Goal: Task Accomplishment & Management: Manage account settings

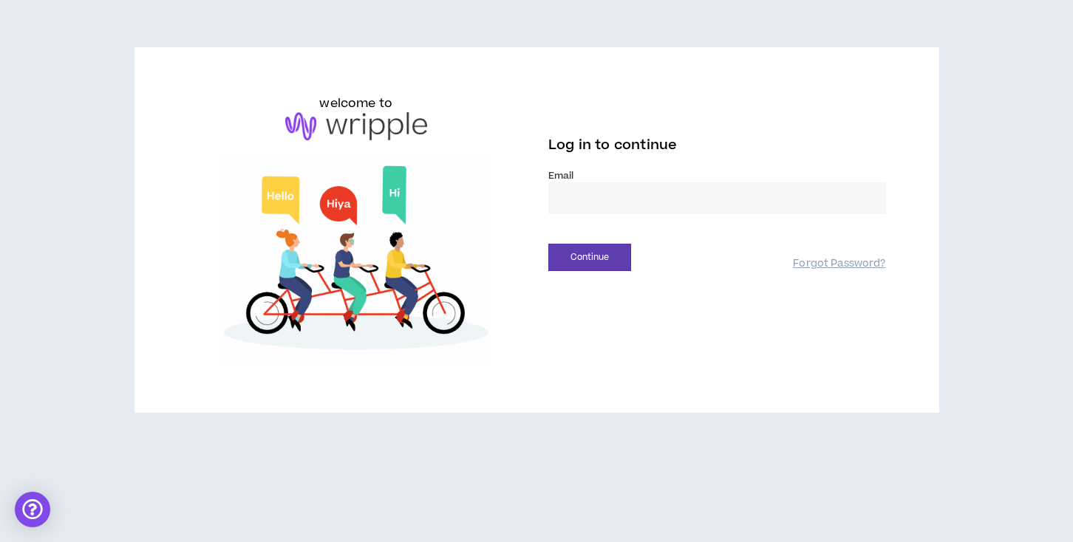
click at [624, 204] on input "email" at bounding box center [717, 199] width 338 height 32
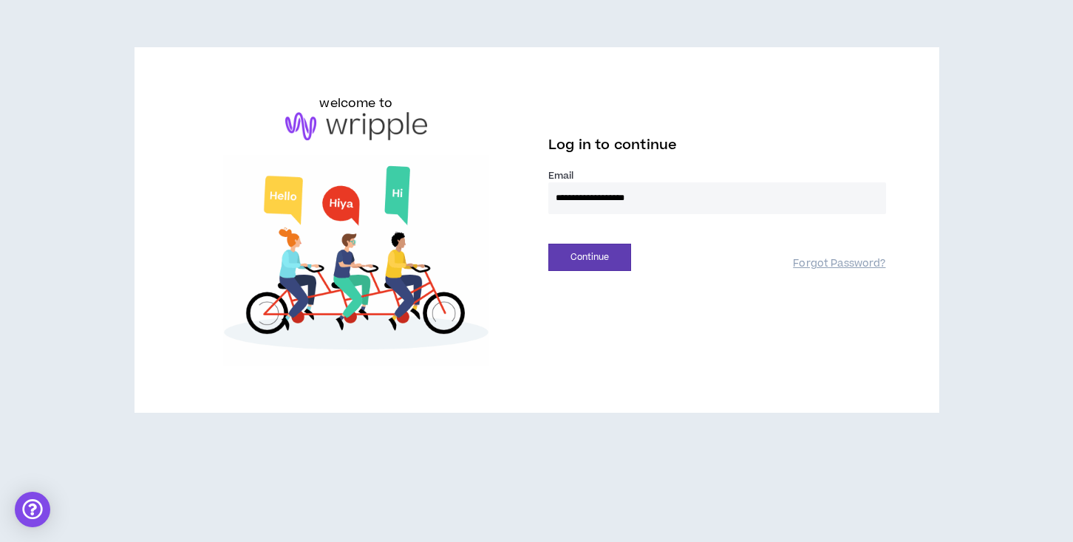
click at [668, 206] on input "**********" at bounding box center [717, 199] width 338 height 32
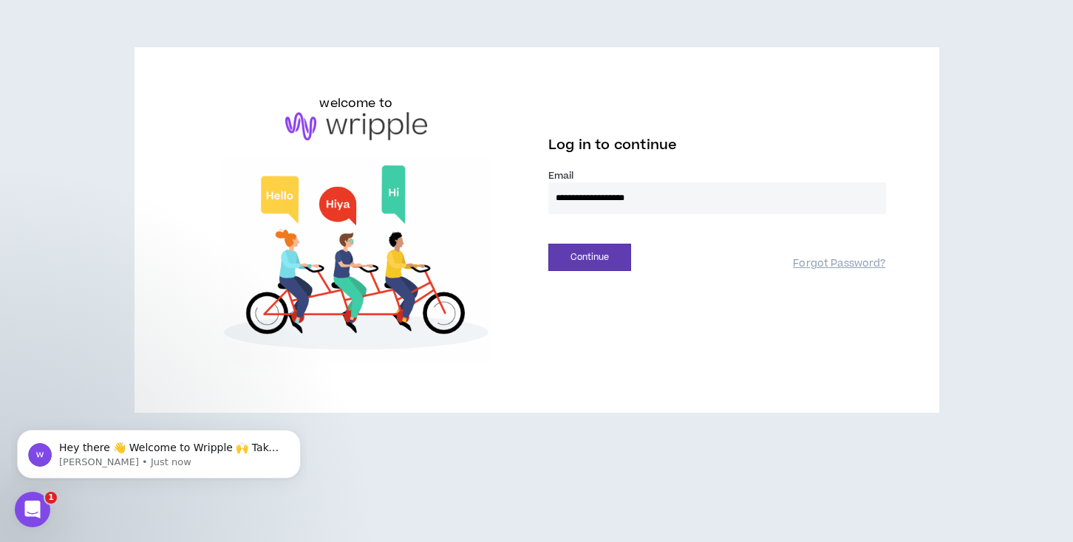
drag, startPoint x: 678, startPoint y: 193, endPoint x: 529, endPoint y: 194, distance: 149.3
click at [529, 194] on div "**********" at bounding box center [537, 230] width 722 height 271
click at [552, 234] on div "Continue Forgot Password?" at bounding box center [717, 253] width 338 height 38
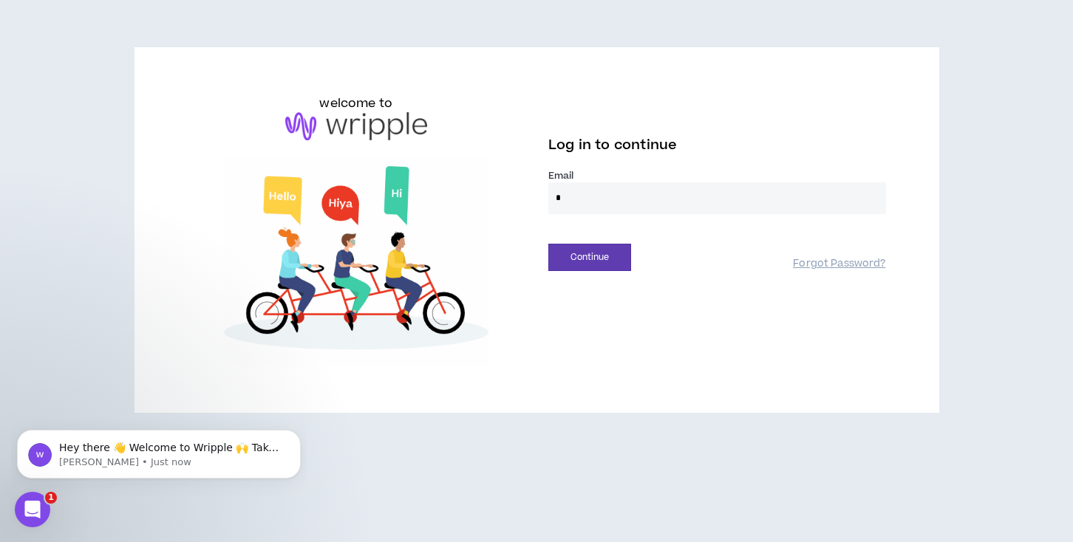
click at [594, 213] on input "*" at bounding box center [717, 199] width 338 height 32
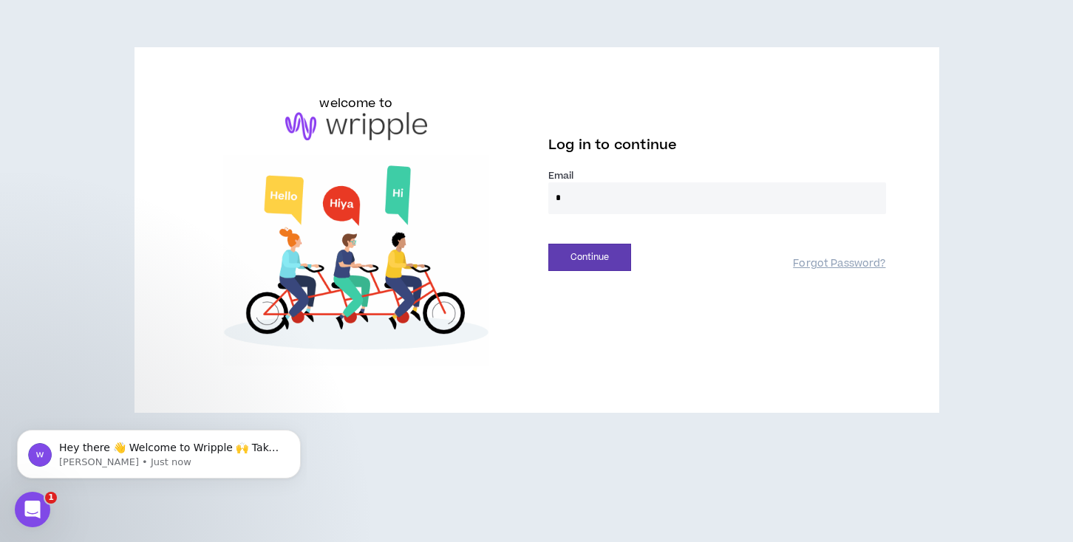
type input "**********"
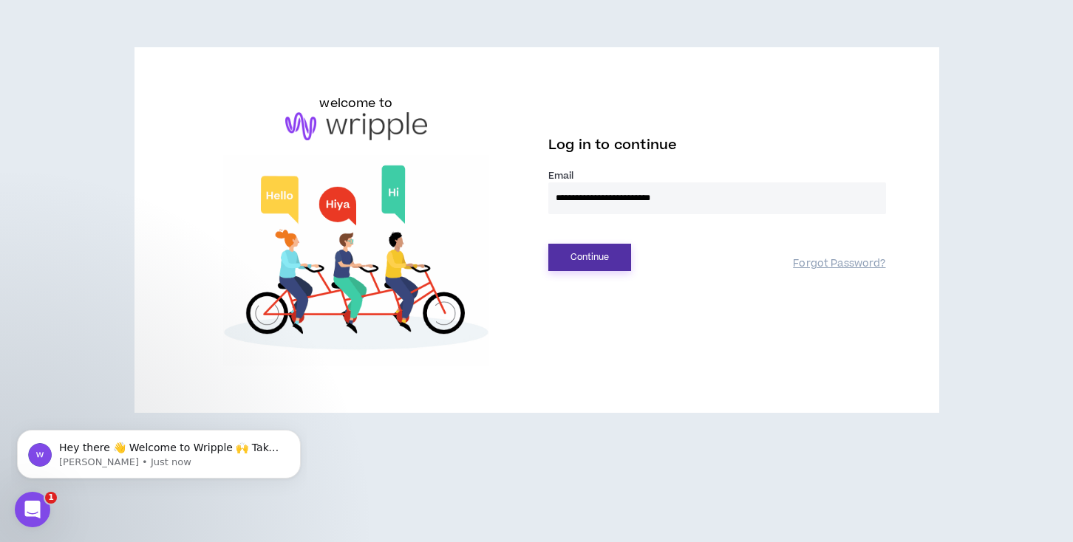
click at [608, 254] on button "Continue" at bounding box center [589, 257] width 83 height 27
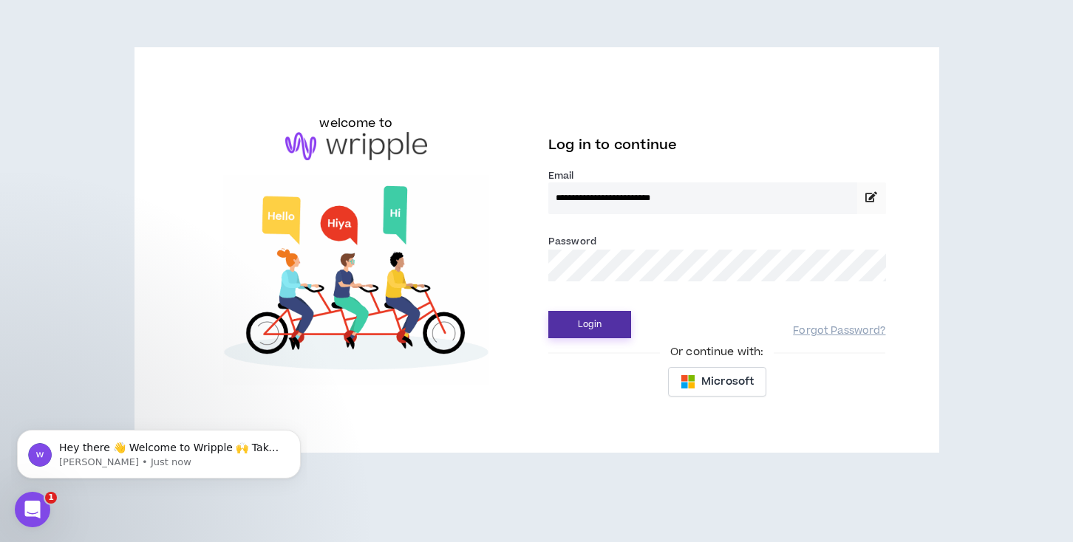
click at [593, 328] on button "Login" at bounding box center [589, 324] width 83 height 27
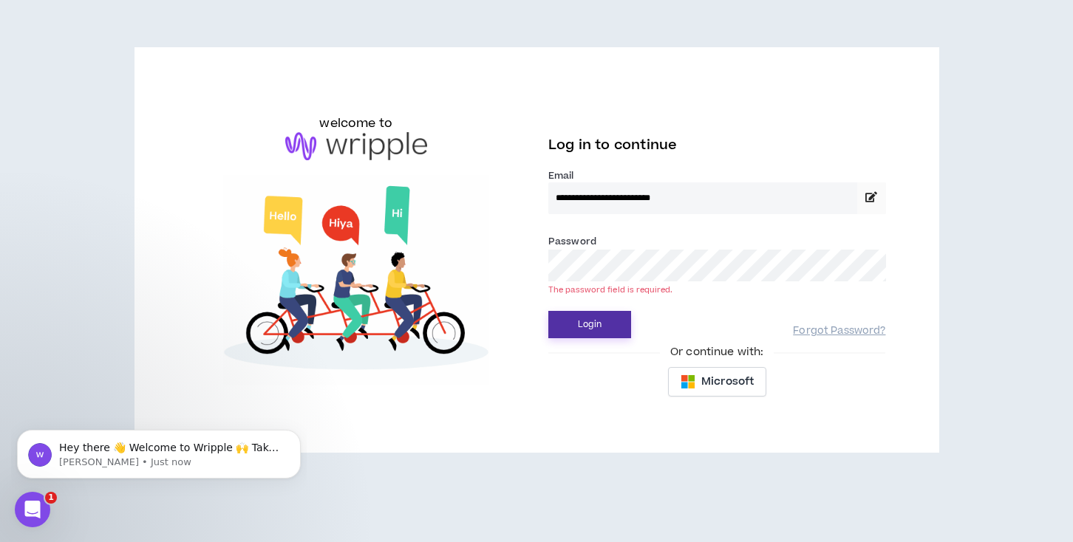
click at [609, 319] on button "Login" at bounding box center [589, 324] width 83 height 27
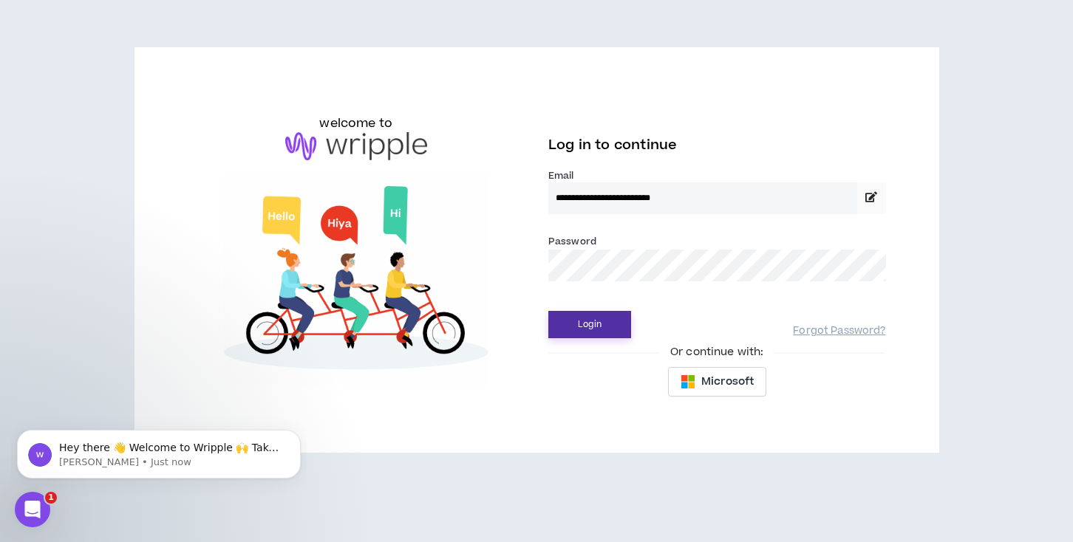
click at [600, 322] on button "Login" at bounding box center [589, 324] width 83 height 27
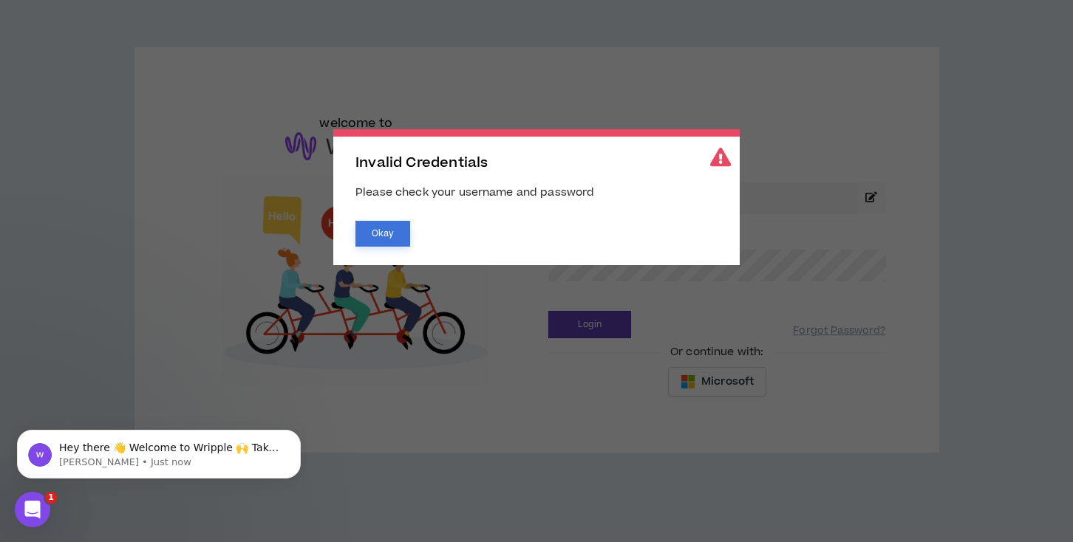
click at [385, 234] on button "Okay" at bounding box center [382, 234] width 55 height 26
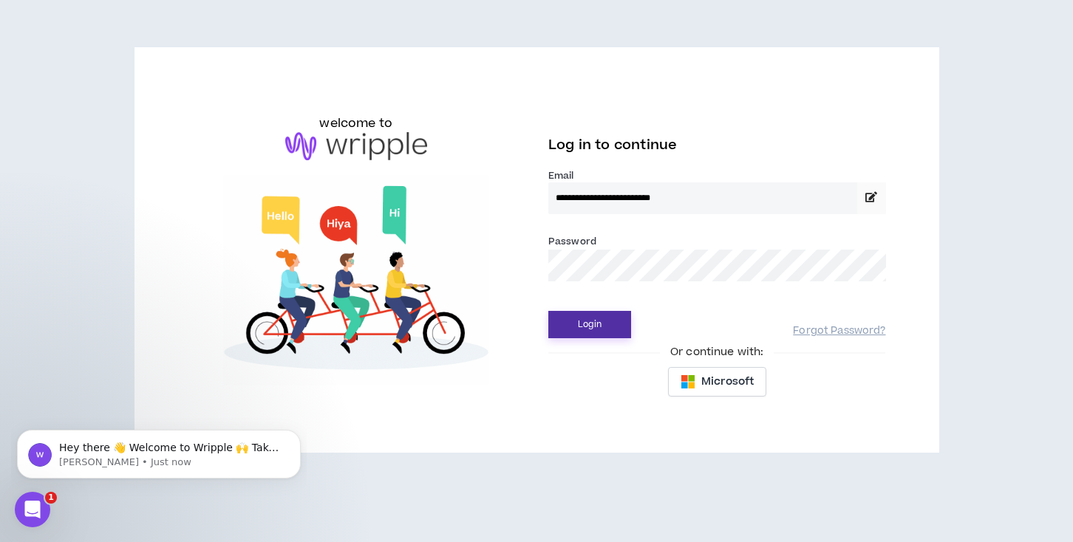
click at [598, 332] on button "Login" at bounding box center [589, 324] width 83 height 27
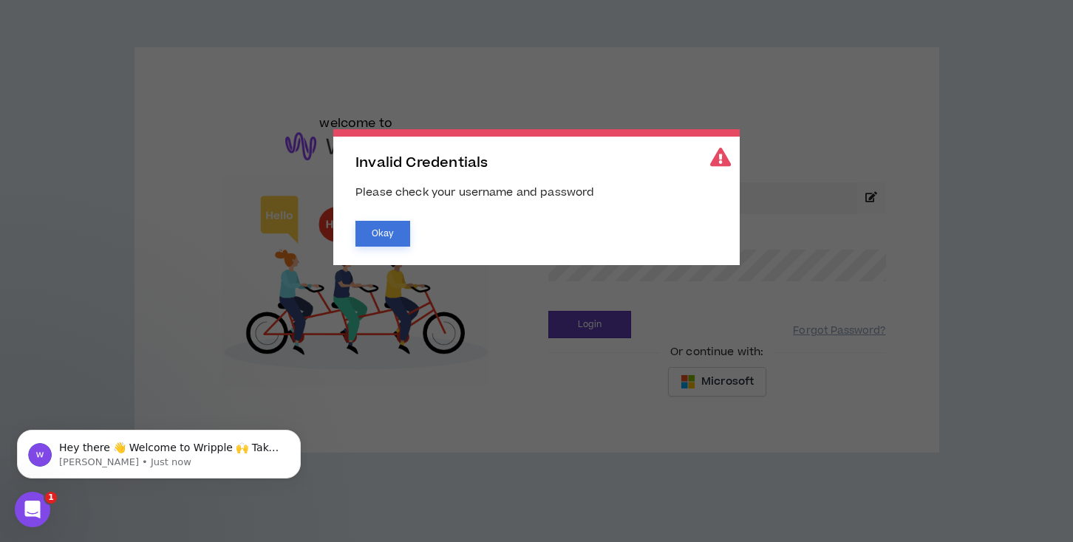
click at [370, 231] on button "Okay" at bounding box center [382, 234] width 55 height 26
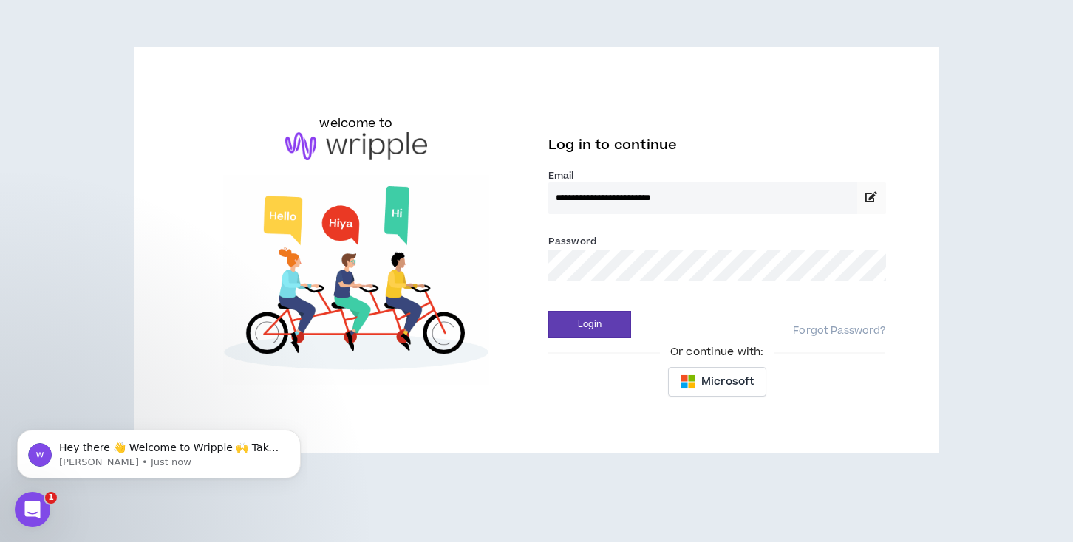
click at [511, 266] on div "**********" at bounding box center [537, 250] width 722 height 311
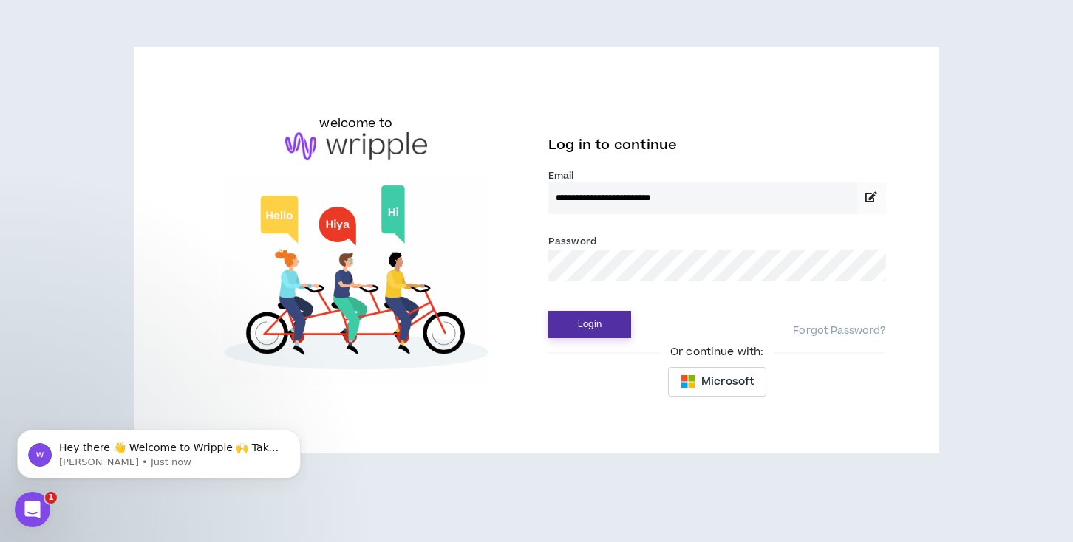
click at [582, 332] on button "Login" at bounding box center [589, 324] width 83 height 27
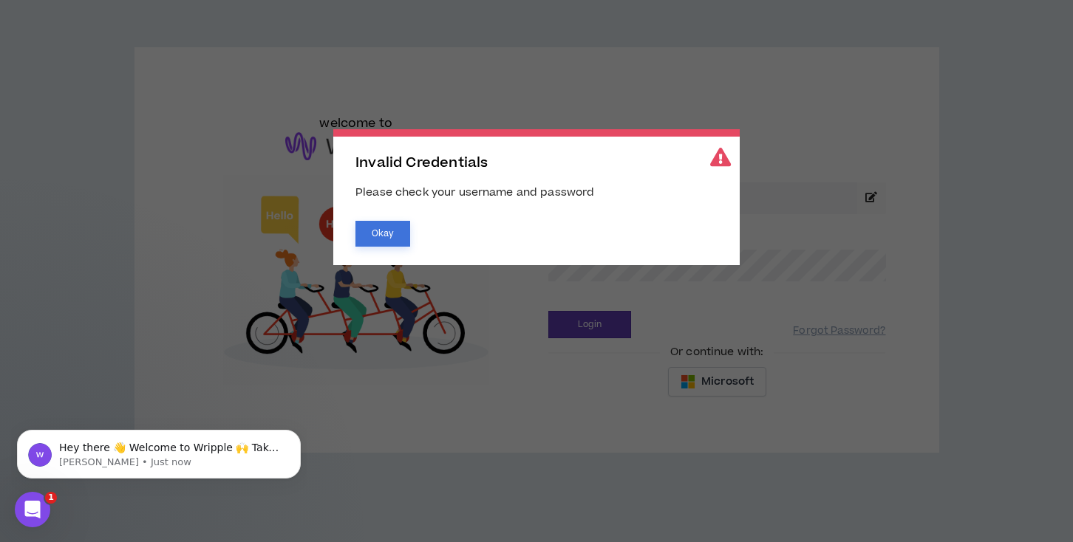
click at [387, 237] on button "Okay" at bounding box center [382, 234] width 55 height 26
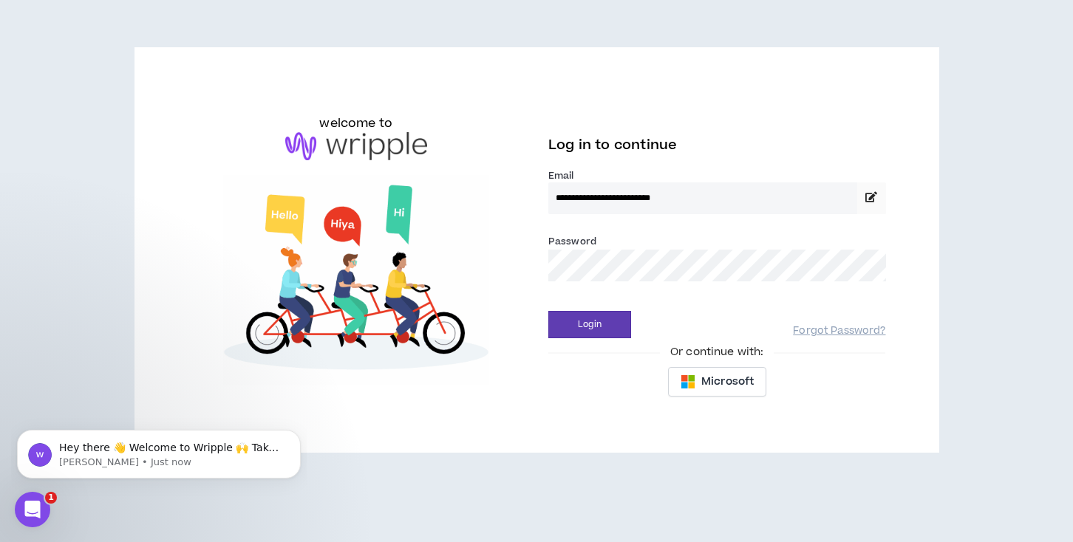
click at [545, 269] on div "**********" at bounding box center [717, 250] width 361 height 311
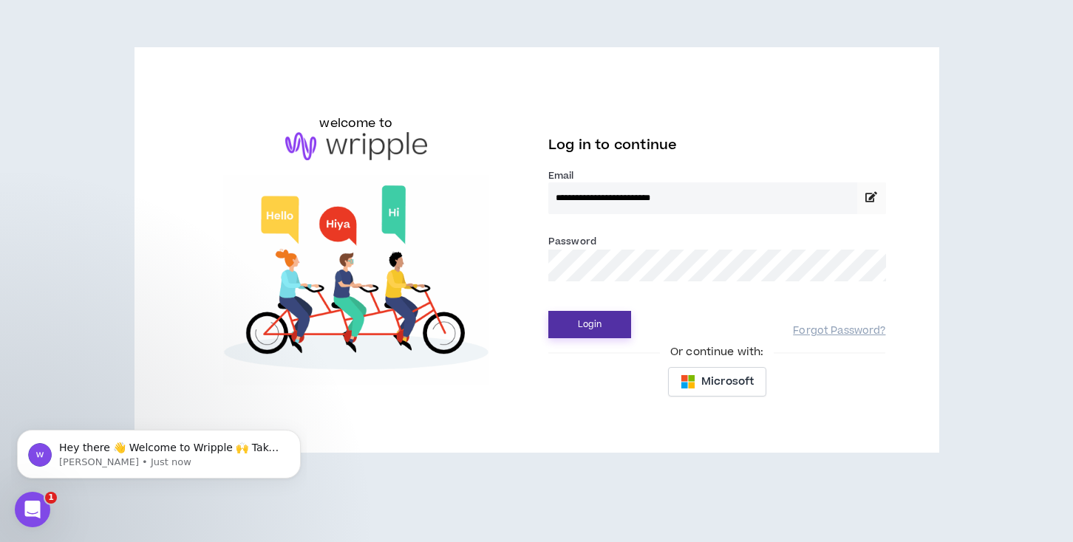
click at [581, 333] on button "Login" at bounding box center [589, 324] width 83 height 27
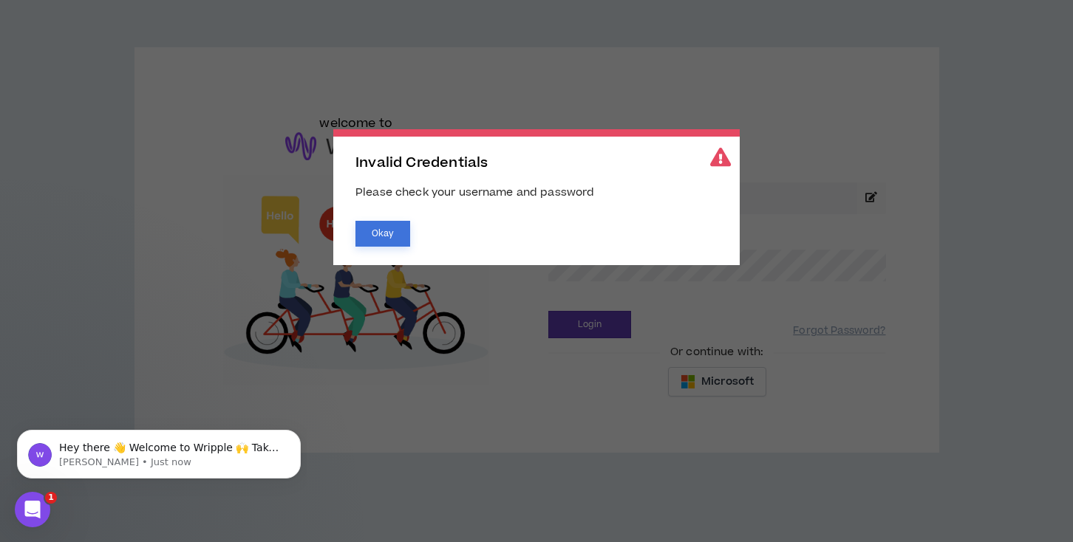
click at [377, 230] on button "Okay" at bounding box center [382, 234] width 55 height 26
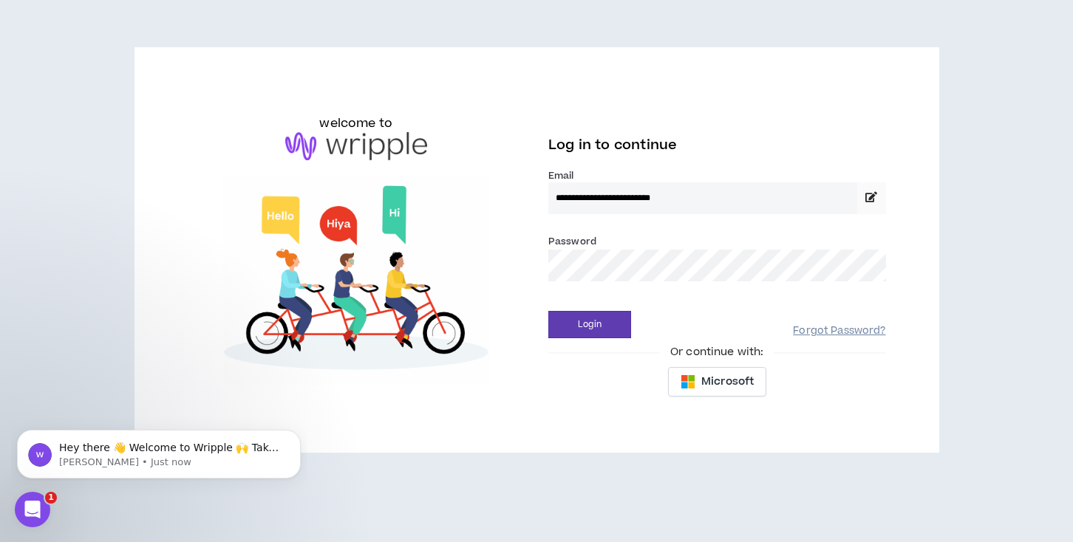
click at [837, 332] on link "Forgot Password?" at bounding box center [839, 331] width 92 height 14
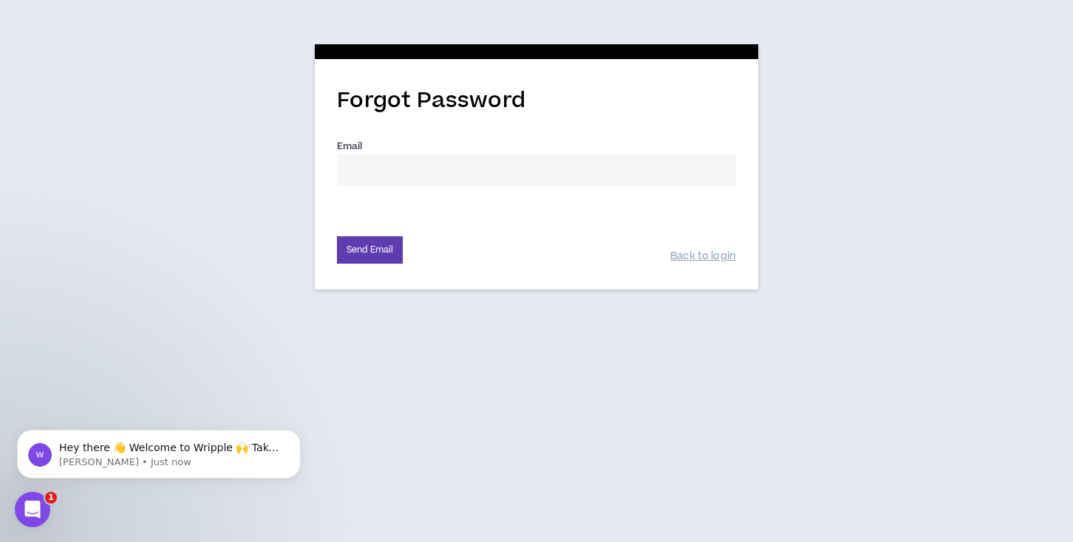
click at [392, 167] on input "Email *" at bounding box center [536, 170] width 399 height 32
type input "carilyn.booker@hotmail.com"
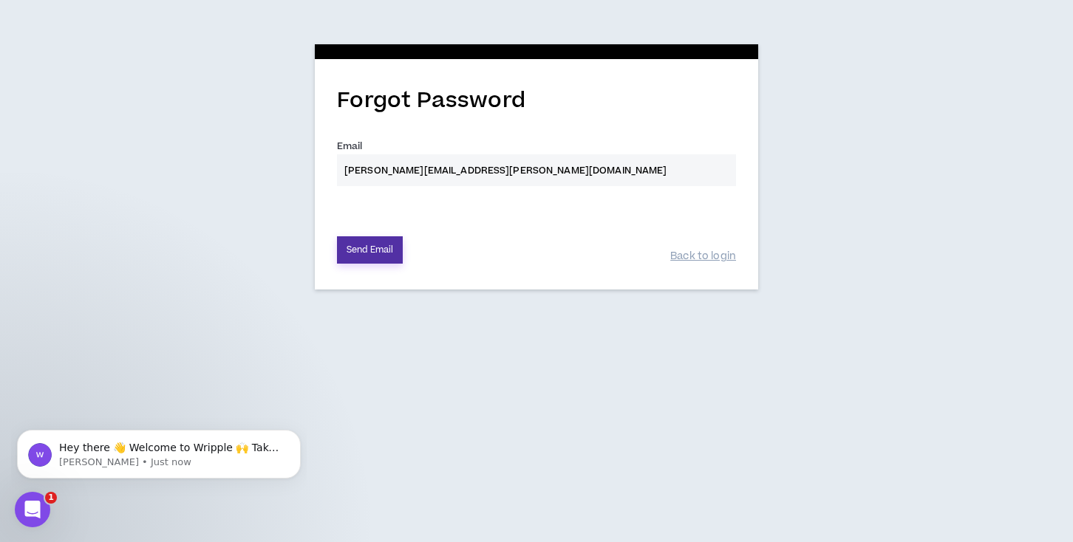
click at [378, 250] on button "Send Email" at bounding box center [370, 250] width 66 height 27
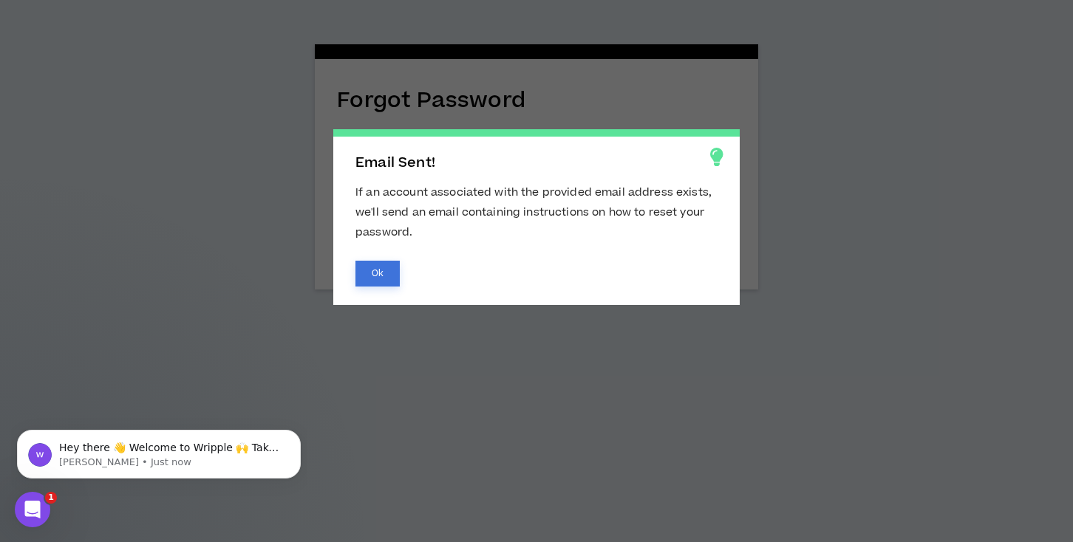
click at [373, 273] on button "Ok" at bounding box center [377, 274] width 44 height 26
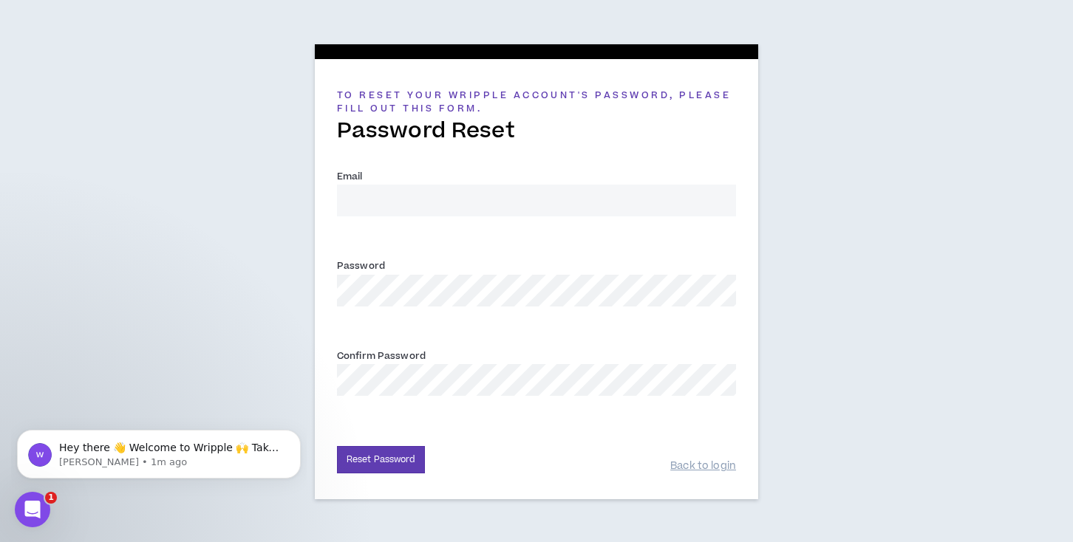
click at [473, 194] on input "Email *" at bounding box center [536, 201] width 399 height 32
type input "carilyn.booker@hotmail.com"
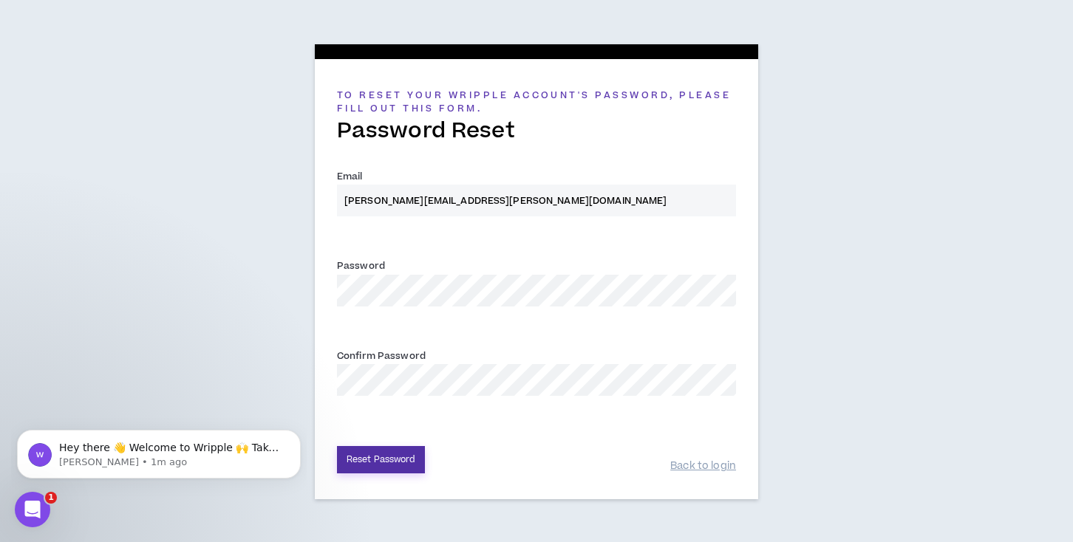
click at [393, 457] on button "Reset Password" at bounding box center [381, 459] width 88 height 27
click at [400, 463] on button "Reset Password" at bounding box center [381, 459] width 88 height 27
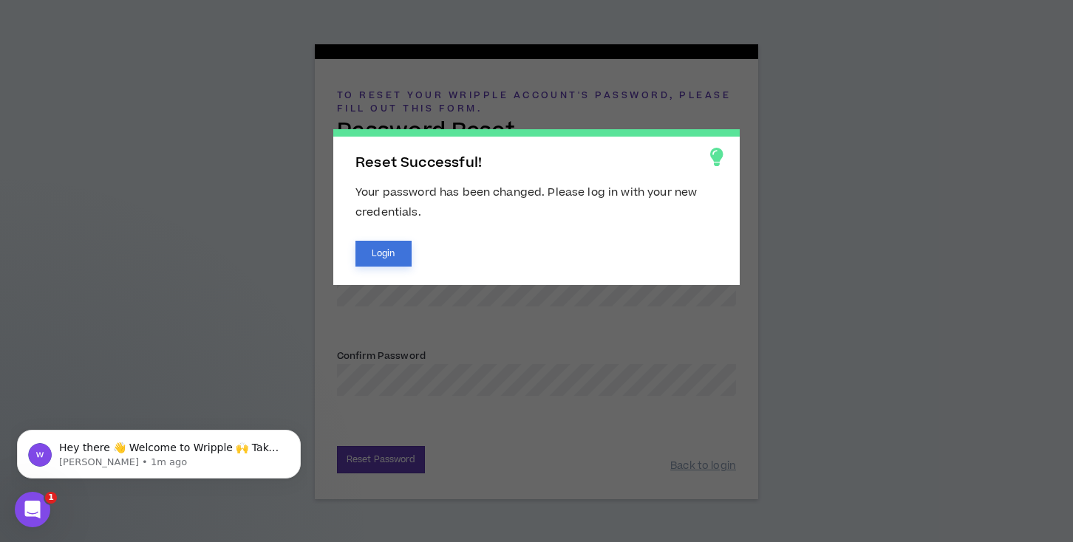
click at [385, 253] on button "Login" at bounding box center [383, 254] width 56 height 26
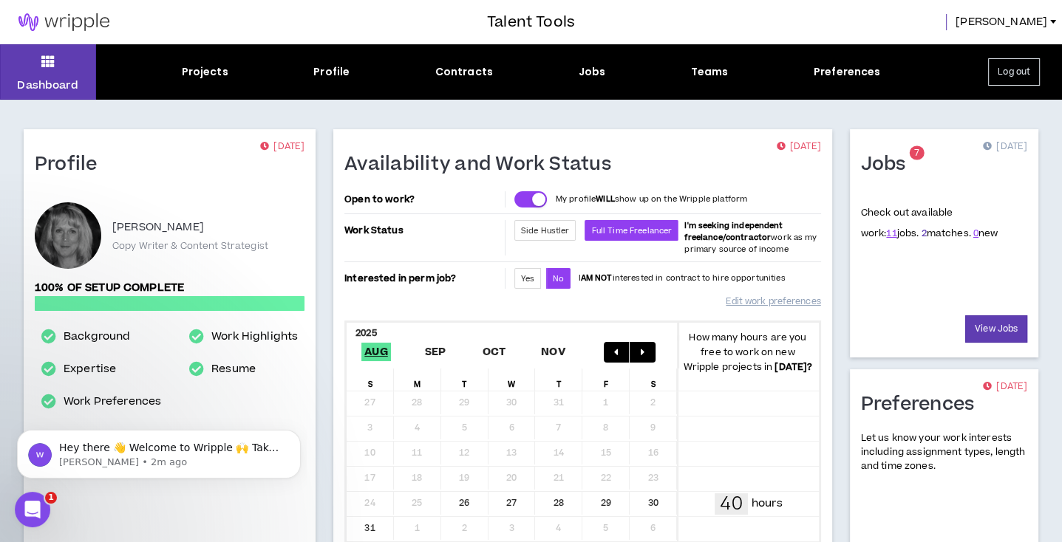
click at [921, 235] on link "2" at bounding box center [923, 233] width 5 height 13
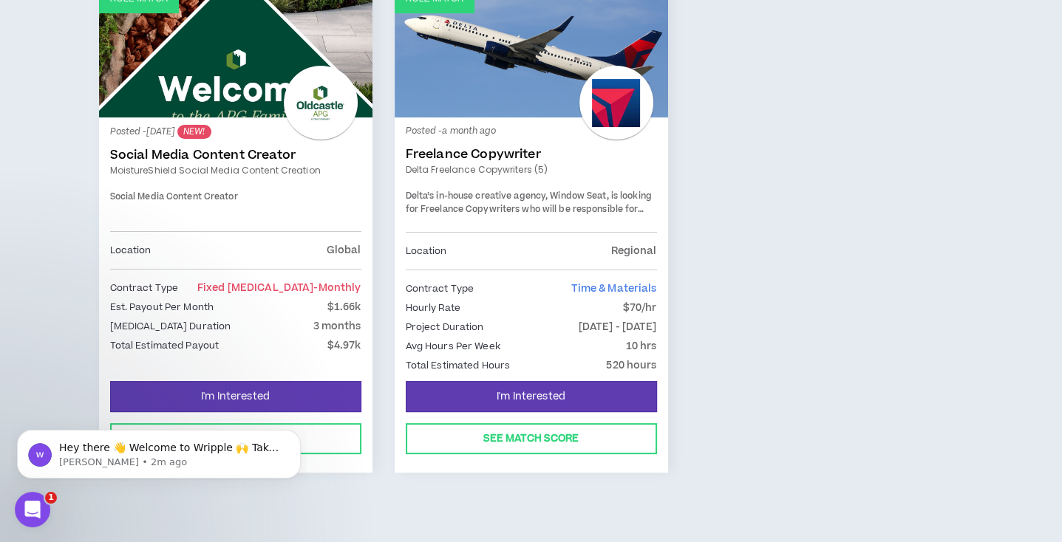
scroll to position [296, 0]
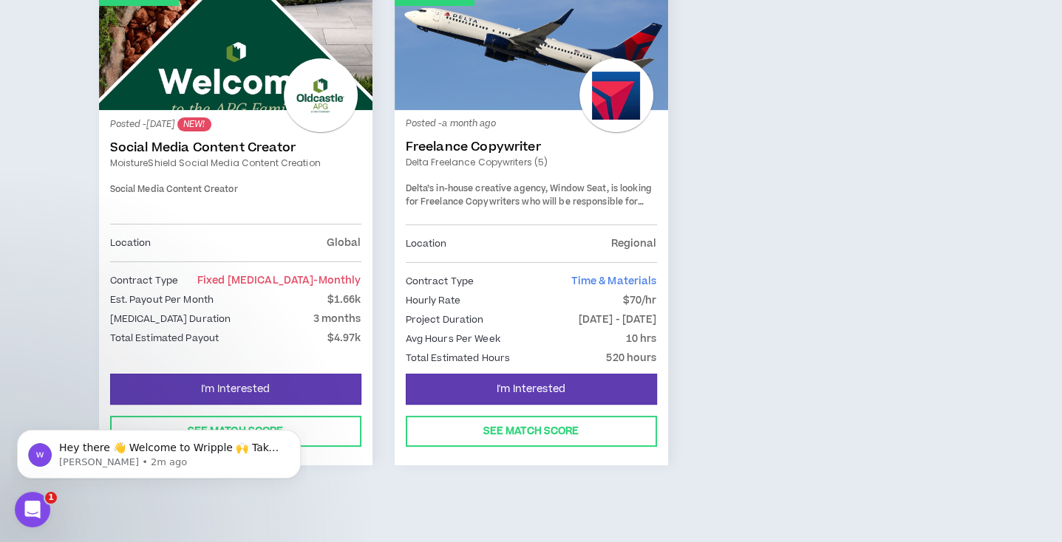
click at [231, 154] on link "Social Media Content Creator" at bounding box center [235, 147] width 251 height 15
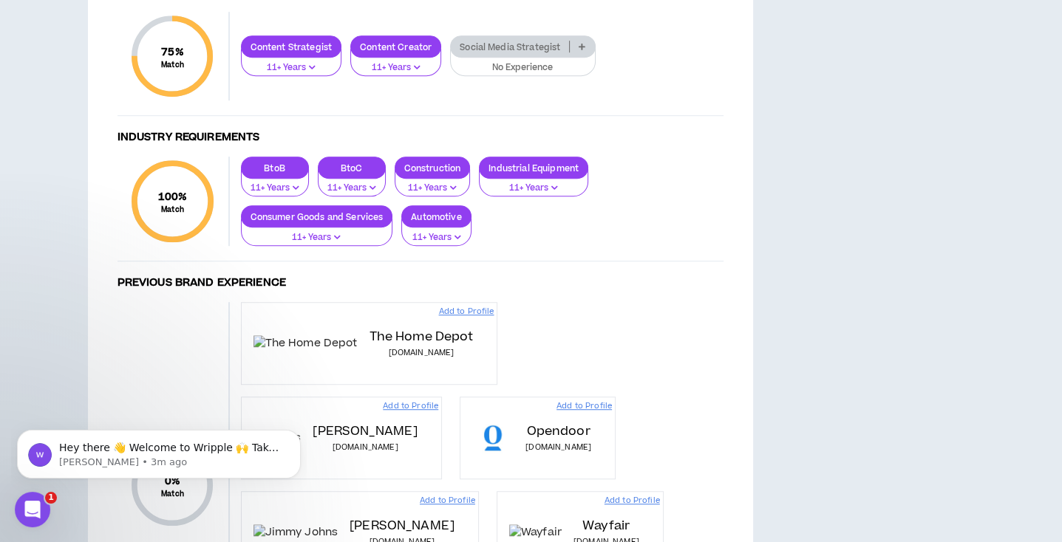
scroll to position [905, 0]
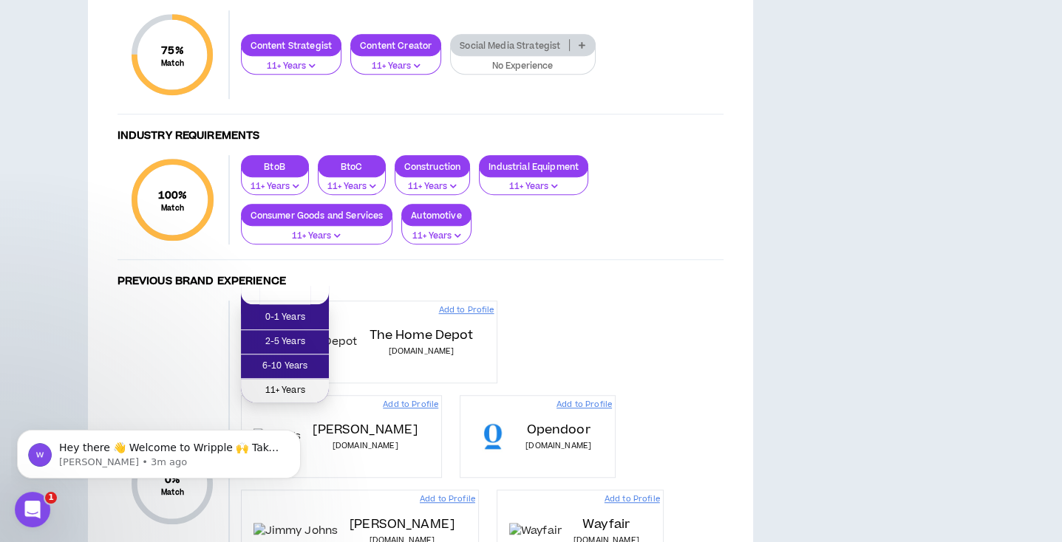
click at [302, 389] on span "11+ Years" at bounding box center [285, 391] width 70 height 16
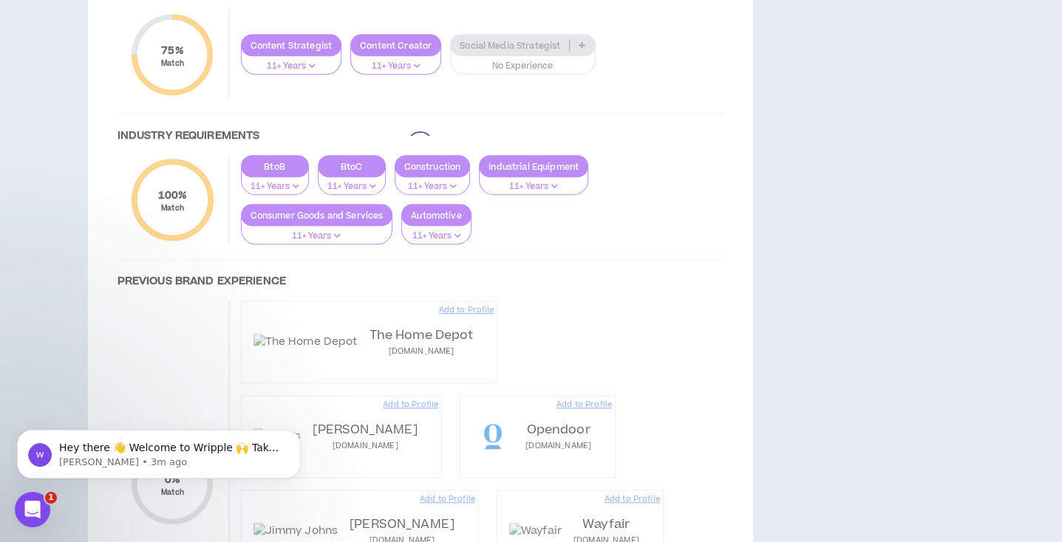
click at [307, 296] on div at bounding box center [421, 144] width 636 height 1105
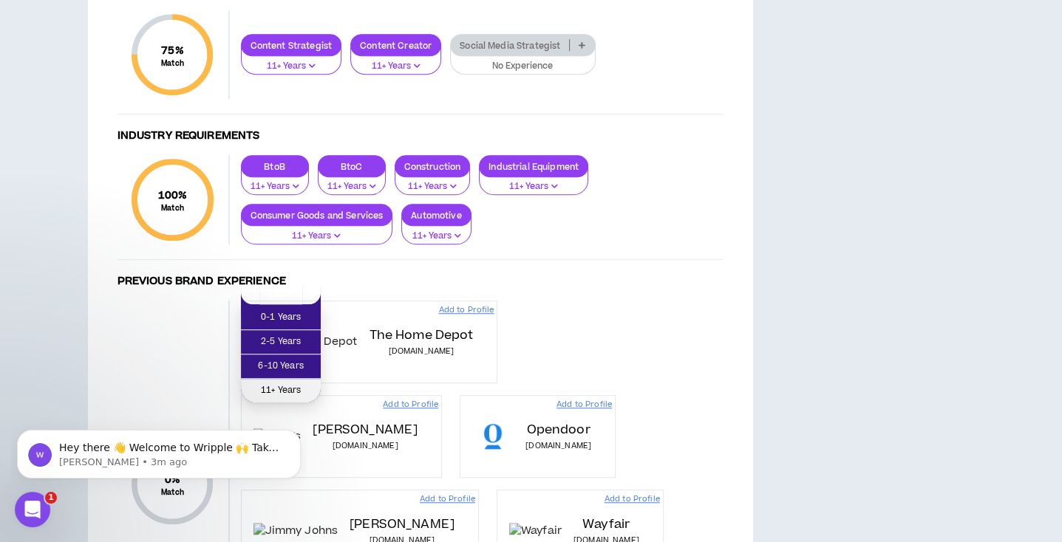
click at [304, 380] on li "11+ Years" at bounding box center [281, 391] width 80 height 24
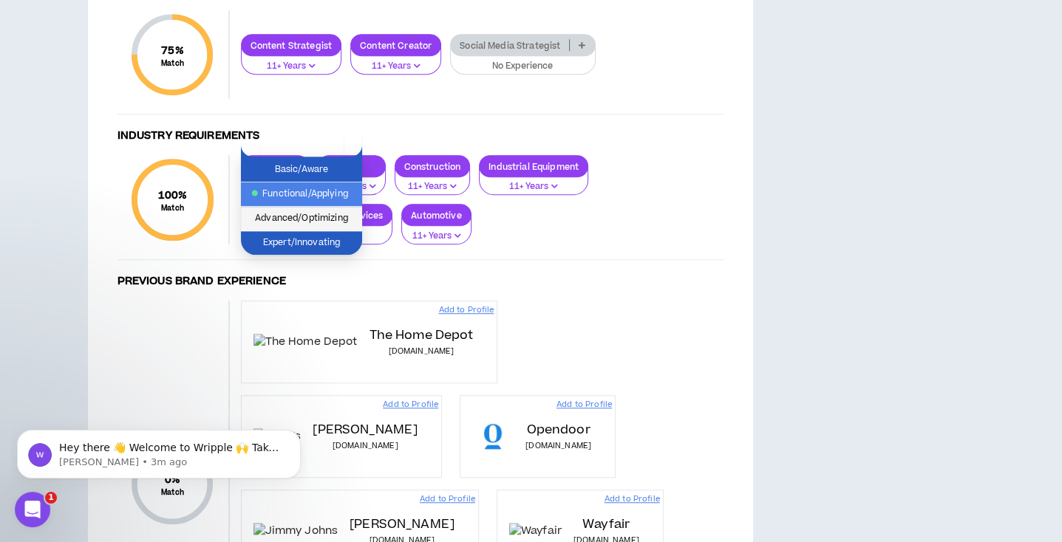
click at [338, 222] on span "Advanced/Optimizing" at bounding box center [301, 219] width 103 height 16
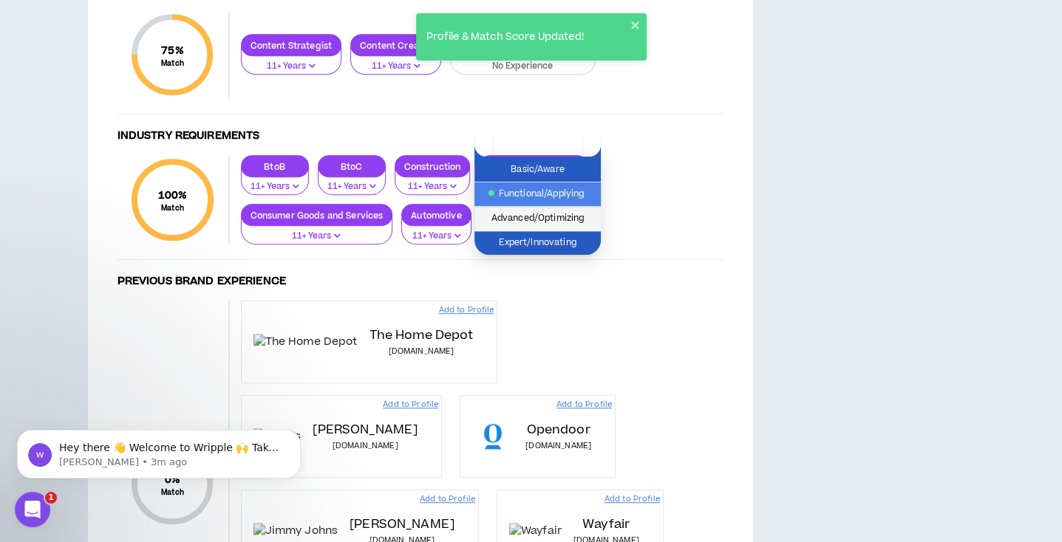
click at [559, 218] on span "Advanced/Optimizing" at bounding box center [537, 219] width 109 height 16
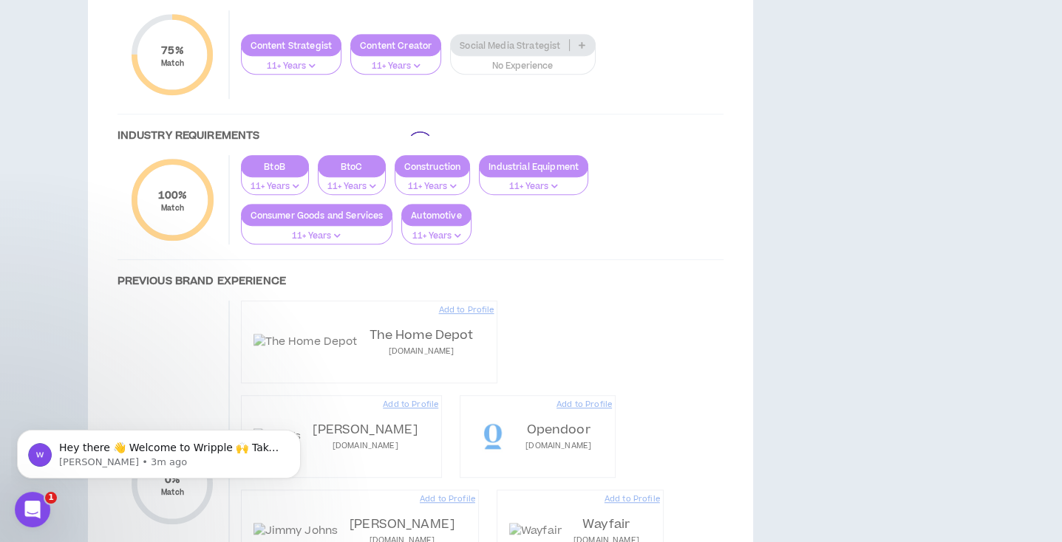
click at [474, 216] on div at bounding box center [421, 144] width 636 height 1105
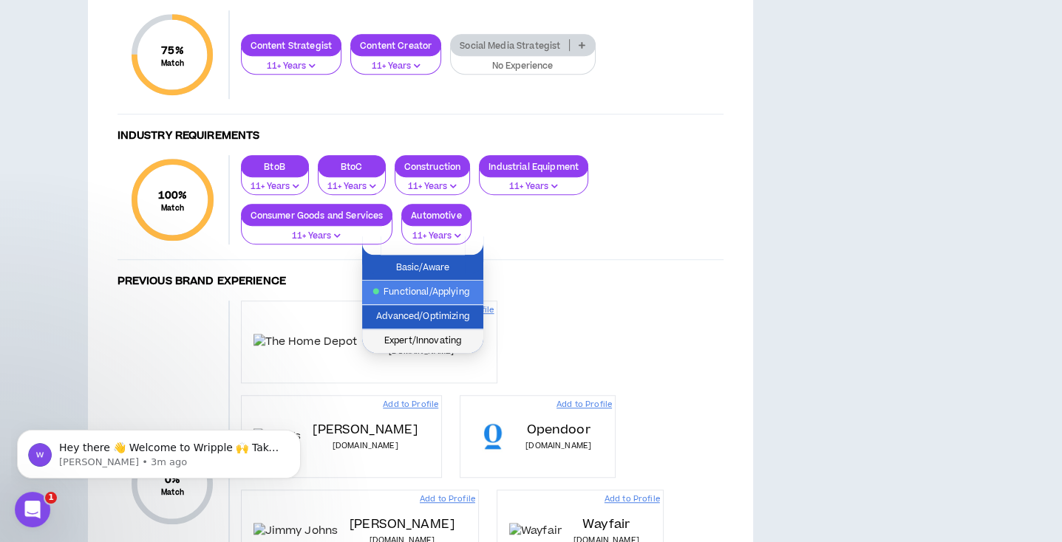
click at [440, 342] on span "Expert/Innovating" at bounding box center [422, 341] width 103 height 16
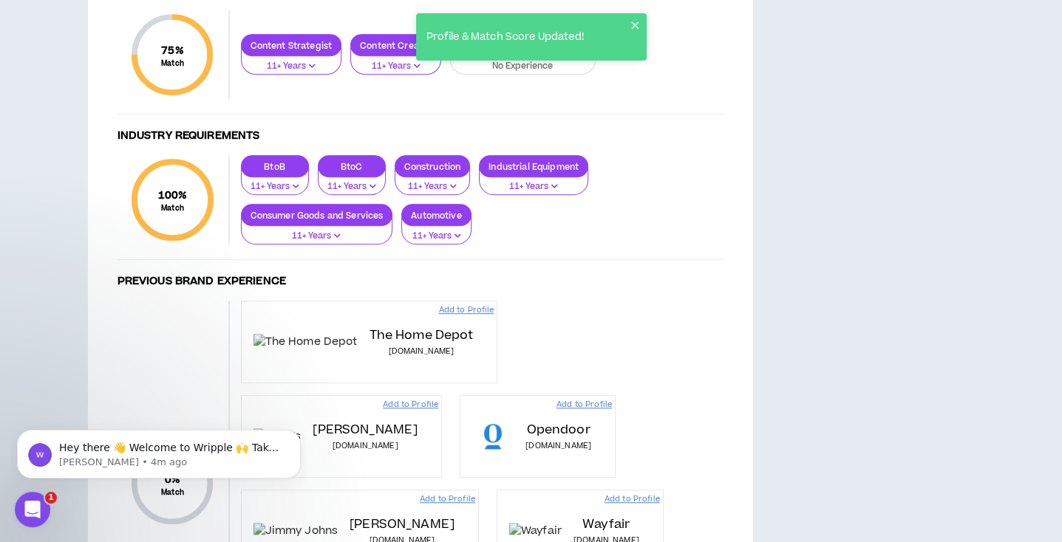
click at [535, 73] on p "No Experience" at bounding box center [523, 66] width 126 height 13
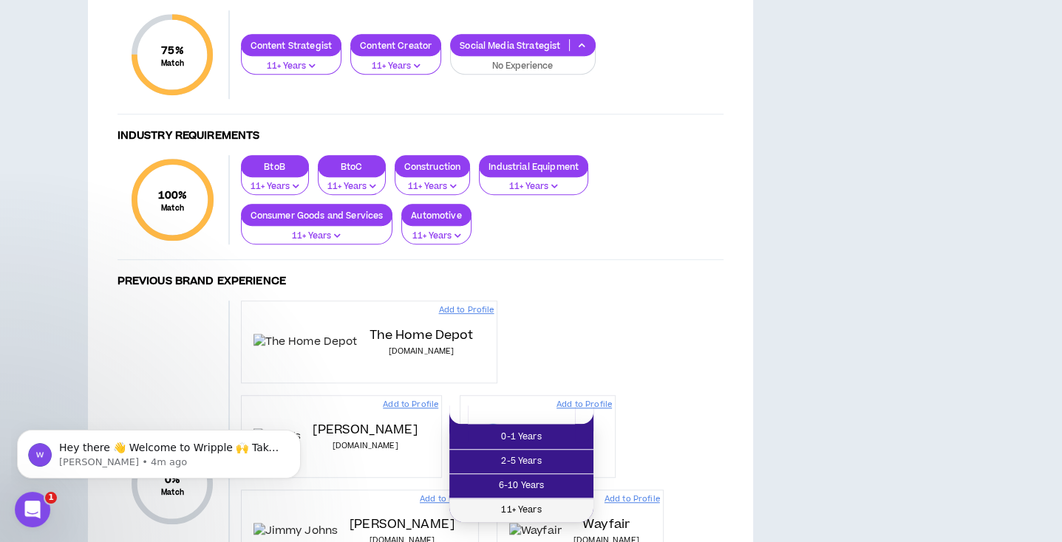
click at [541, 503] on span "11+ Years" at bounding box center [521, 511] width 126 height 16
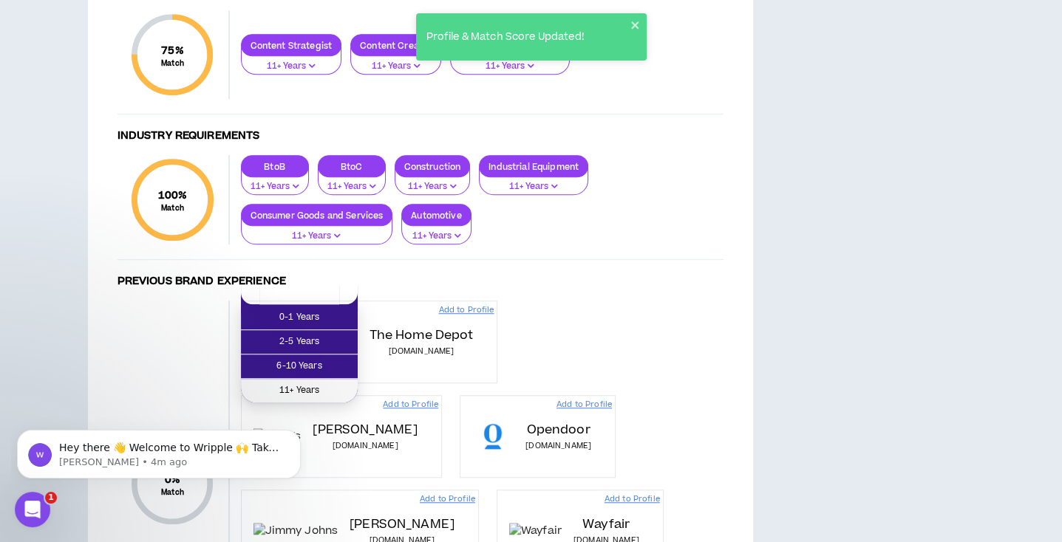
click at [310, 386] on span "11+ Years" at bounding box center [299, 391] width 99 height 16
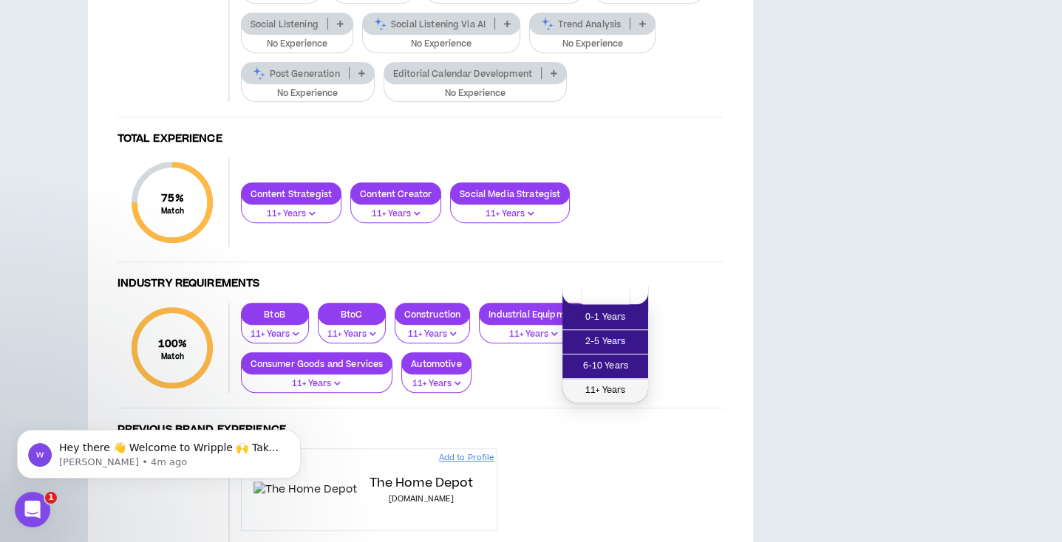
click at [617, 383] on span "11+ Years" at bounding box center [605, 391] width 68 height 16
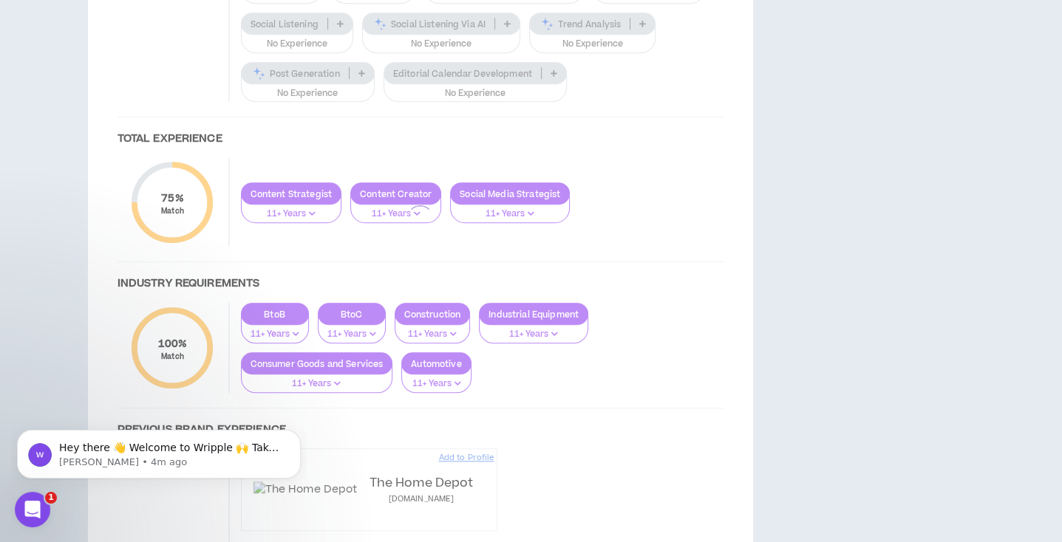
click at [521, 368] on div at bounding box center [421, 218] width 636 height 1253
click at [504, 358] on div at bounding box center [421, 218] width 636 height 1253
click at [568, 341] on div at bounding box center [421, 218] width 636 height 1253
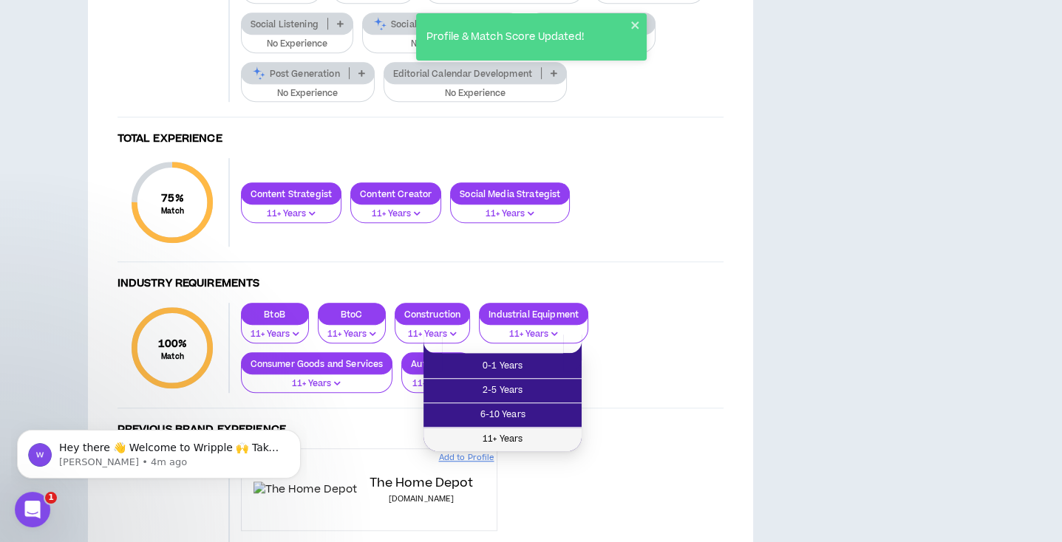
click at [511, 439] on span "11+ Years" at bounding box center [502, 440] width 140 height 16
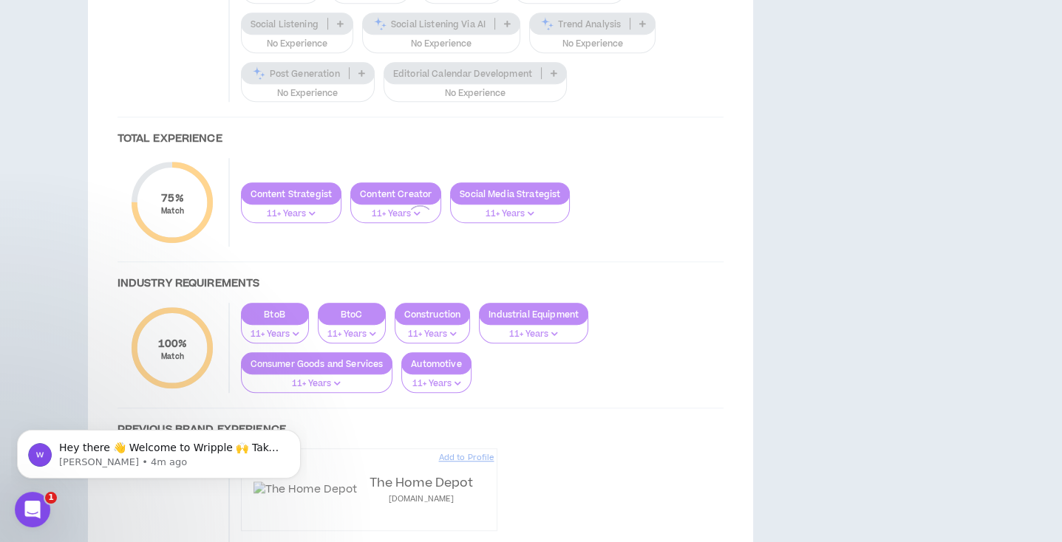
click at [552, 440] on div at bounding box center [421, 218] width 636 height 1253
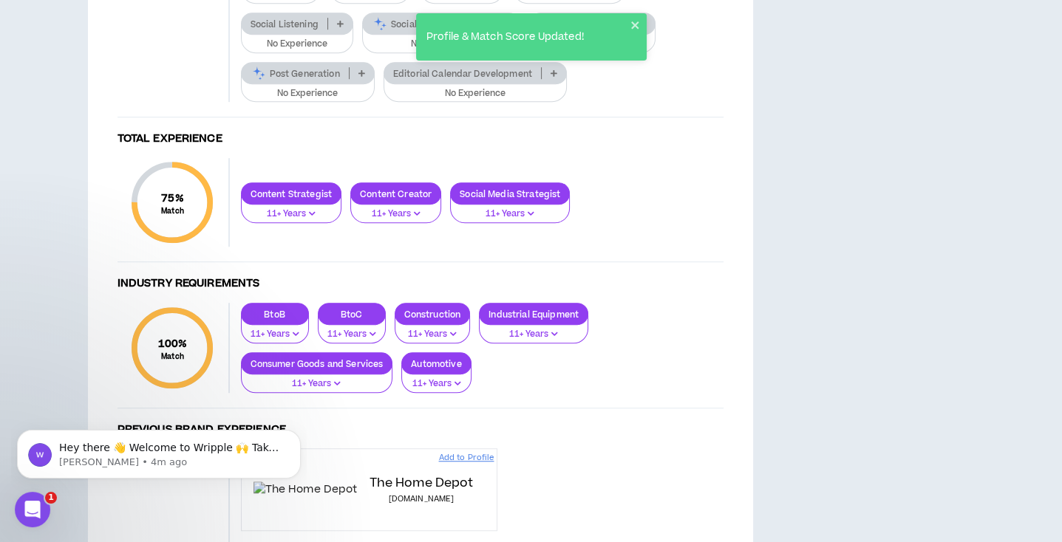
click at [486, 101] on p "No Experience" at bounding box center [475, 93] width 164 height 13
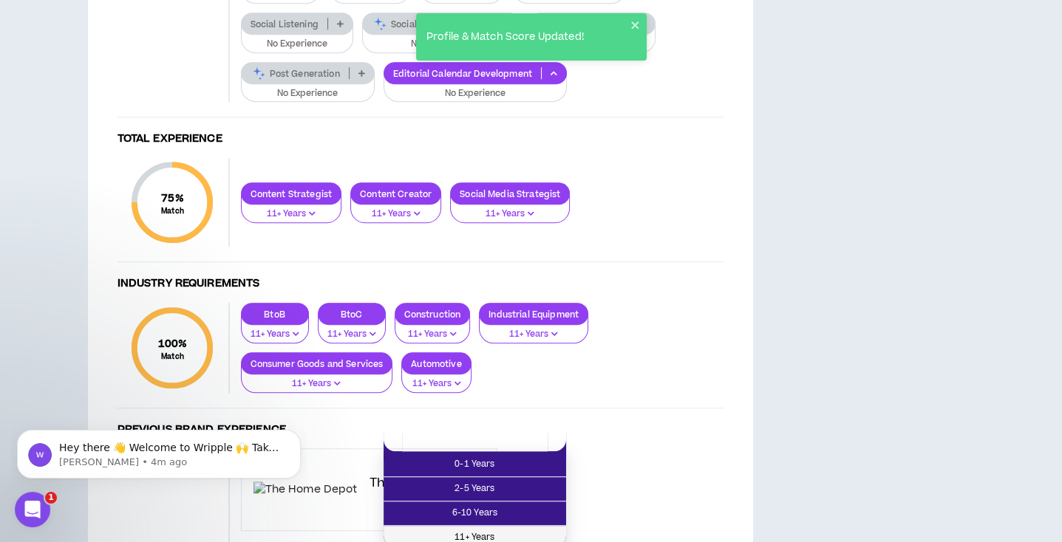
click at [486, 534] on span "11+ Years" at bounding box center [474, 538] width 165 height 16
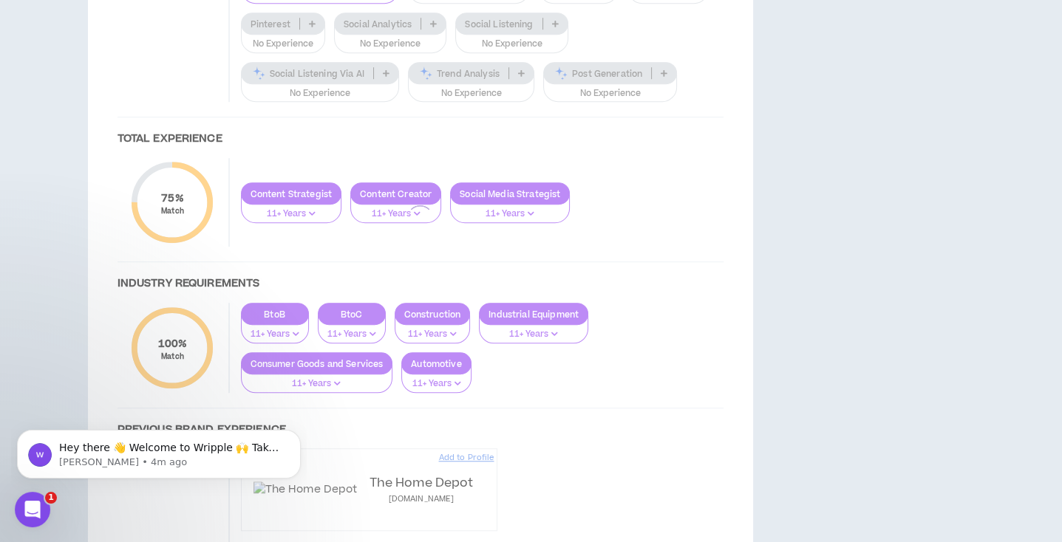
click html "Hey there 👋 Welcome to Wripple 🙌 Take a look around! If you have any questions,…"
click at [296, 414] on body "Hey there 👋 Welcome to Wripple 🙌 Take a look around! If you have any questions,…" at bounding box center [159, 451] width 284 height 92
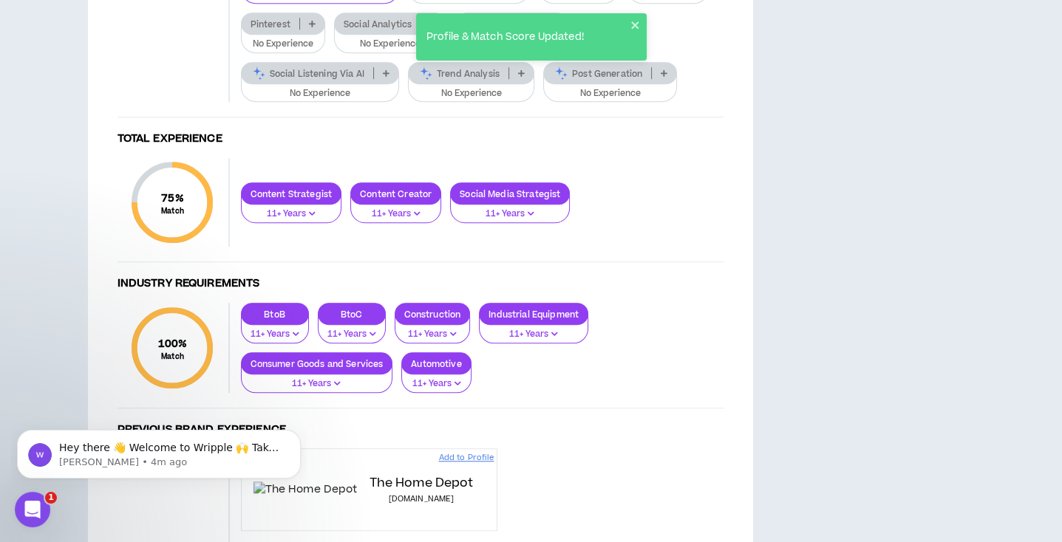
click at [296, 414] on body "Hey there 👋 Welcome to Wripple 🙌 Take a look around! If you have any questions,…" at bounding box center [159, 451] width 284 height 92
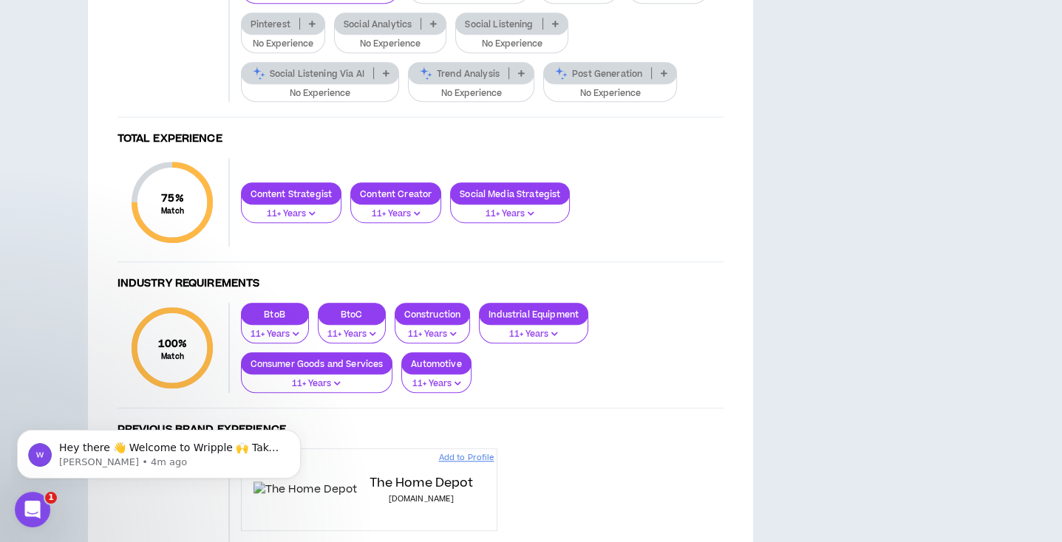
click at [308, 51] on p "No Experience" at bounding box center [283, 44] width 65 height 13
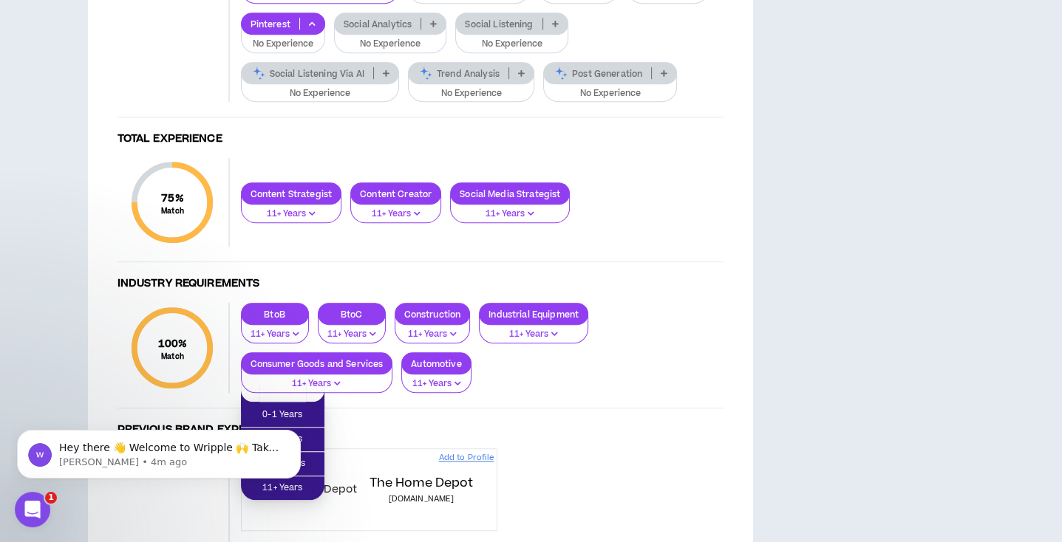
click html "Hey there 👋 Welcome to Wripple 🙌 Take a look around! If you have any questions,…"
click at [293, 491] on body "Hey there 👋 Welcome to Wripple 🙌 Take a look around! If you have any questions,…" at bounding box center [159, 451] width 284 height 92
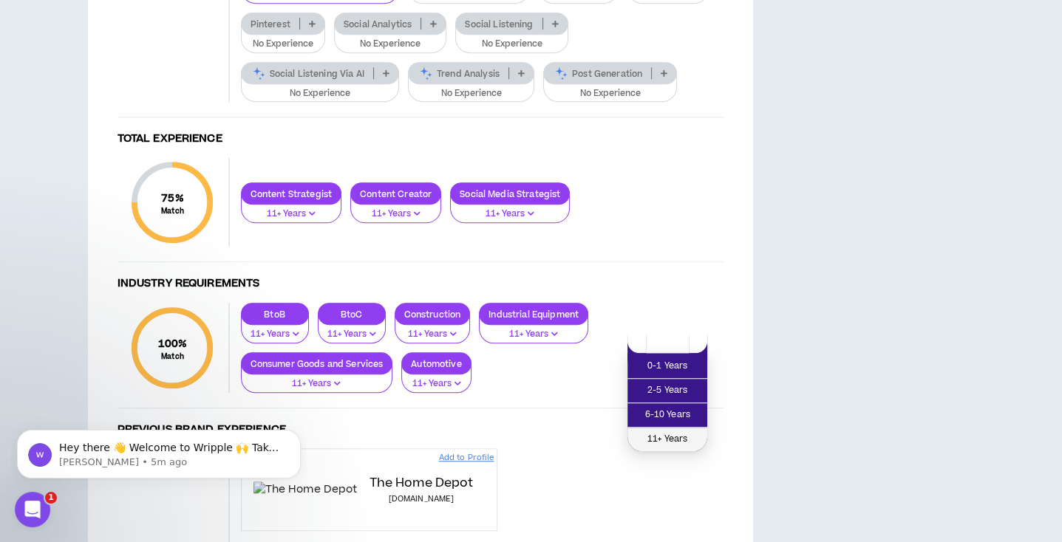
click at [669, 439] on span "11+ Years" at bounding box center [667, 440] width 62 height 16
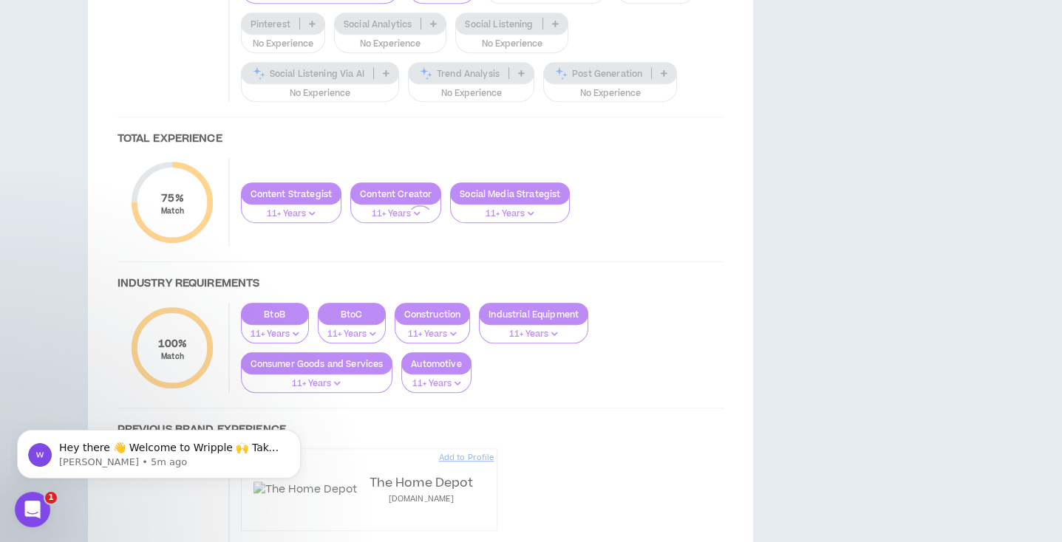
click at [308, 386] on div at bounding box center [421, 218] width 636 height 1253
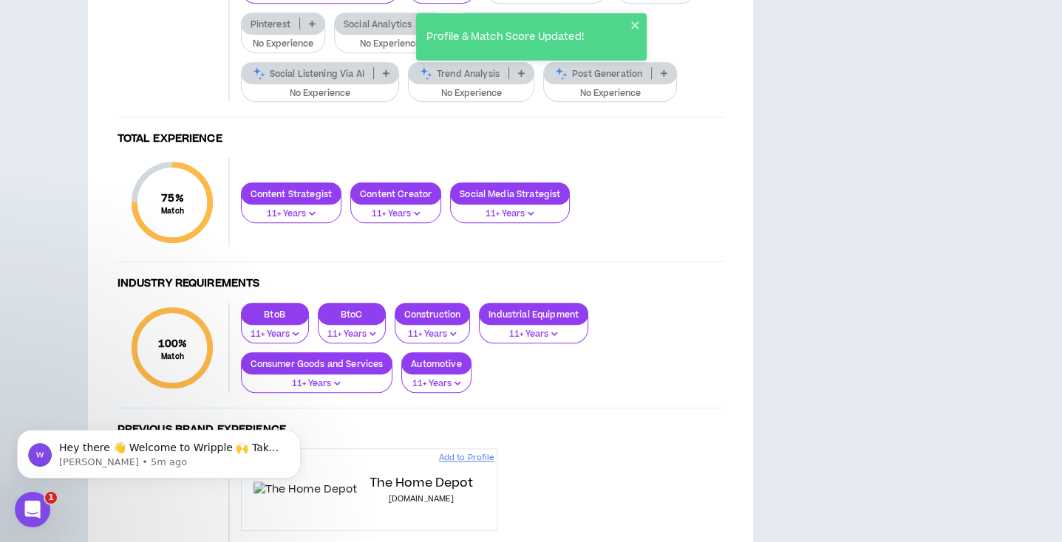
click at [313, 51] on p "No Experience" at bounding box center [283, 44] width 65 height 13
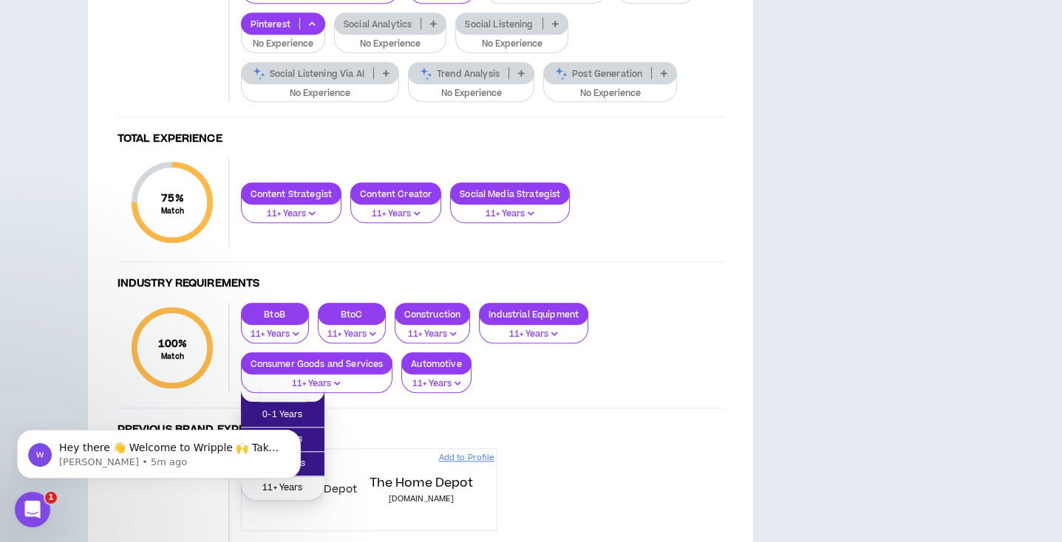
click at [309, 489] on span "11+ Years" at bounding box center [283, 488] width 66 height 16
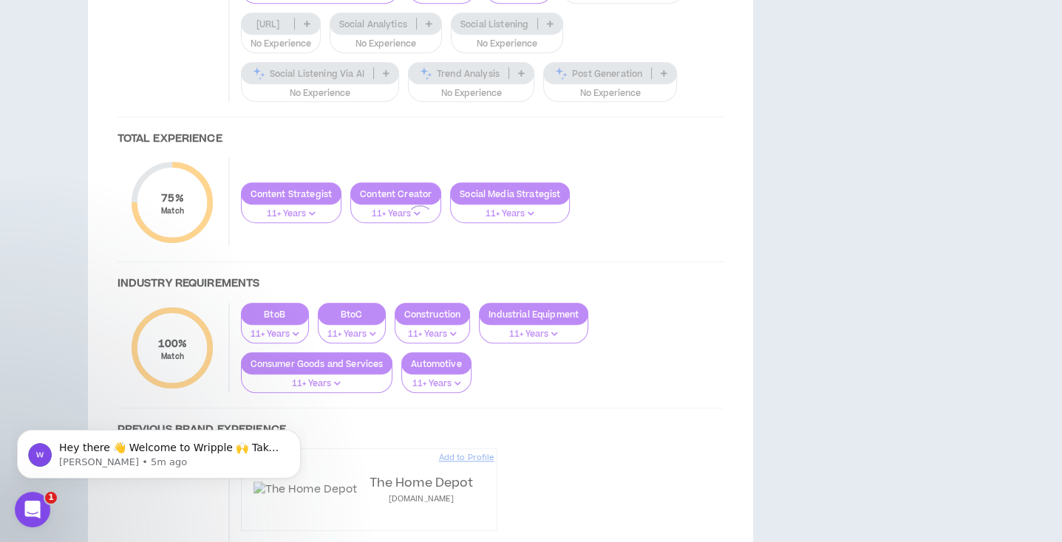
click at [535, 411] on div at bounding box center [421, 218] width 636 height 1253
click at [548, 391] on div at bounding box center [421, 218] width 636 height 1253
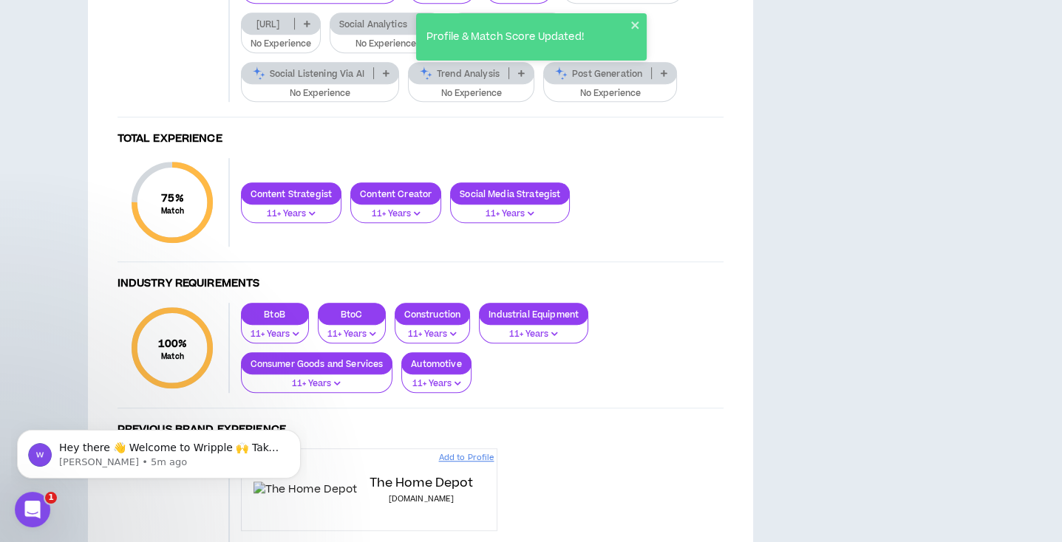
click at [548, 27] on icon at bounding box center [550, 23] width 7 height 7
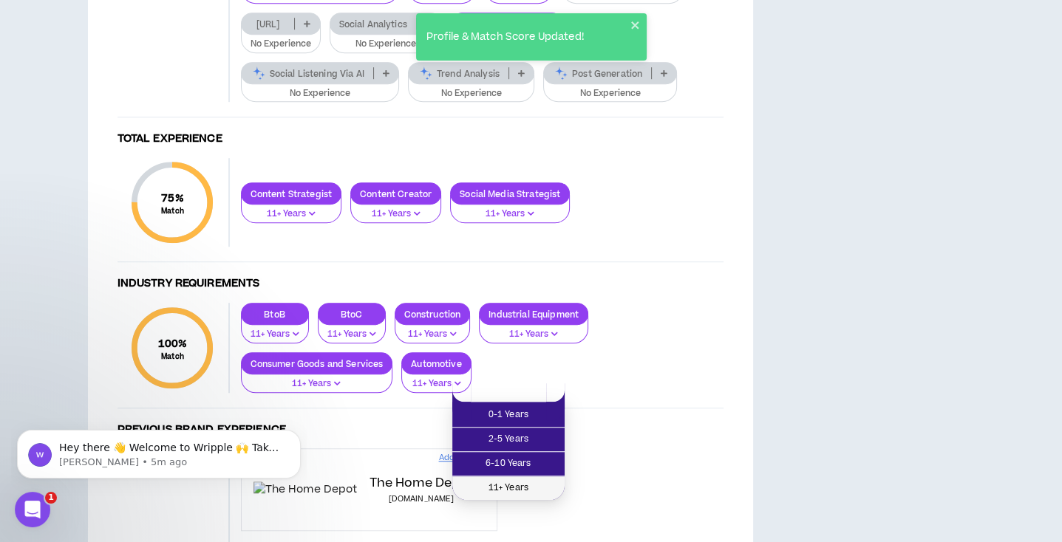
click at [519, 487] on span "11+ Years" at bounding box center [508, 488] width 95 height 16
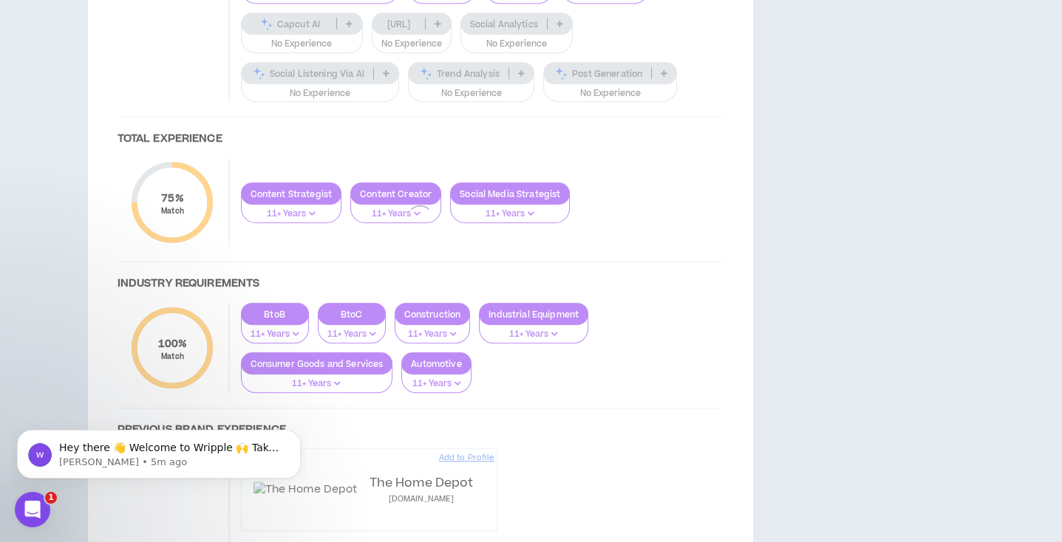
click at [661, 442] on div at bounding box center [421, 218] width 636 height 1253
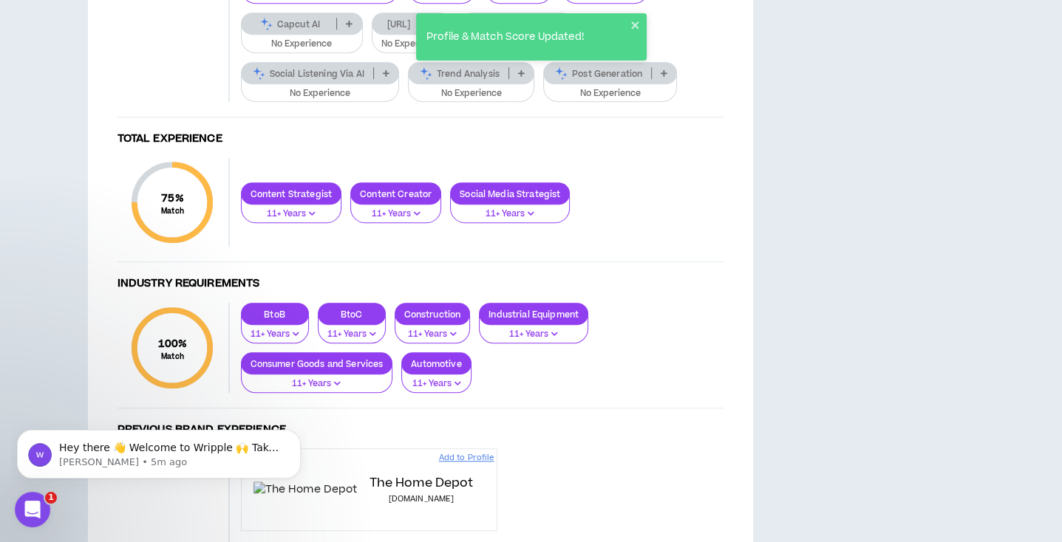
click at [661, 77] on icon at bounding box center [664, 72] width 7 height 7
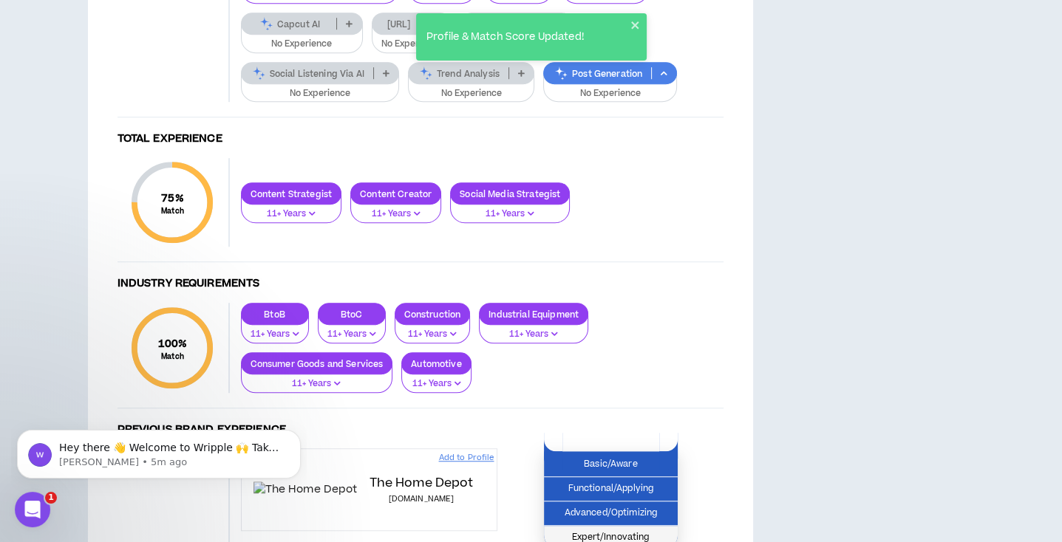
click at [628, 534] on span "Expert/Innovating" at bounding box center [611, 538] width 116 height 16
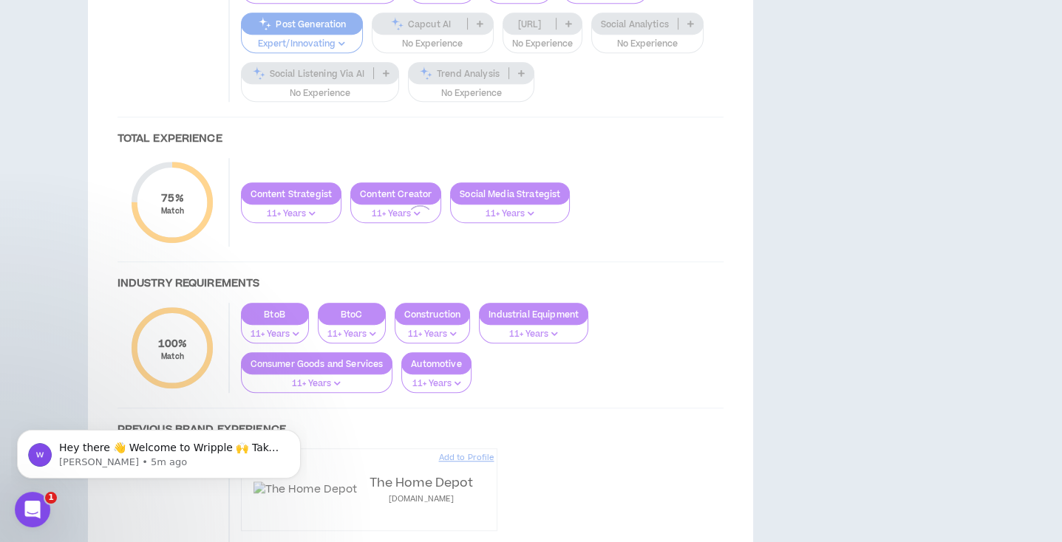
click at [523, 444] on div at bounding box center [421, 218] width 636 height 1253
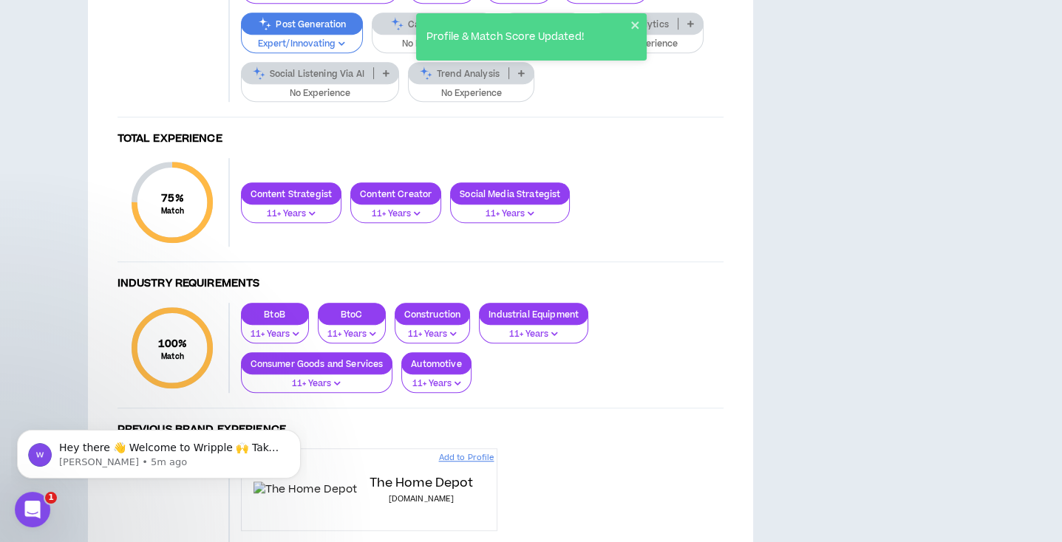
click at [520, 77] on icon at bounding box center [521, 72] width 7 height 7
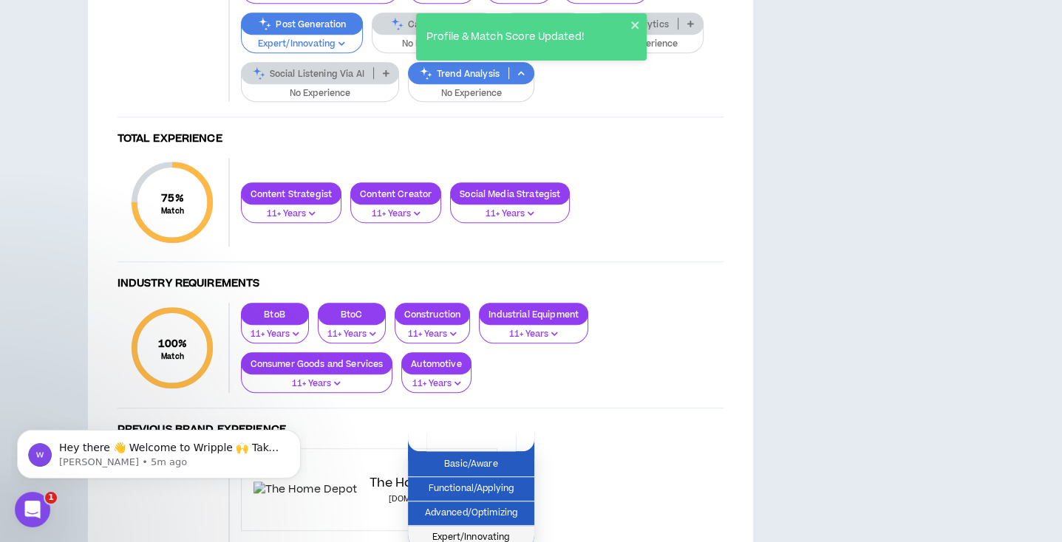
click at [491, 536] on span "Expert/Innovating" at bounding box center [471, 538] width 109 height 16
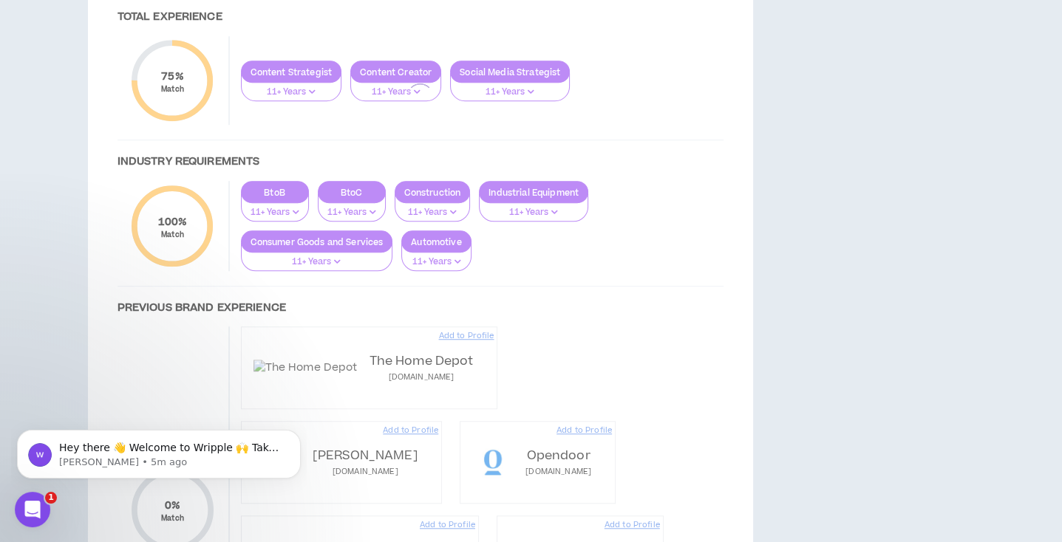
scroll to position [1032, 0]
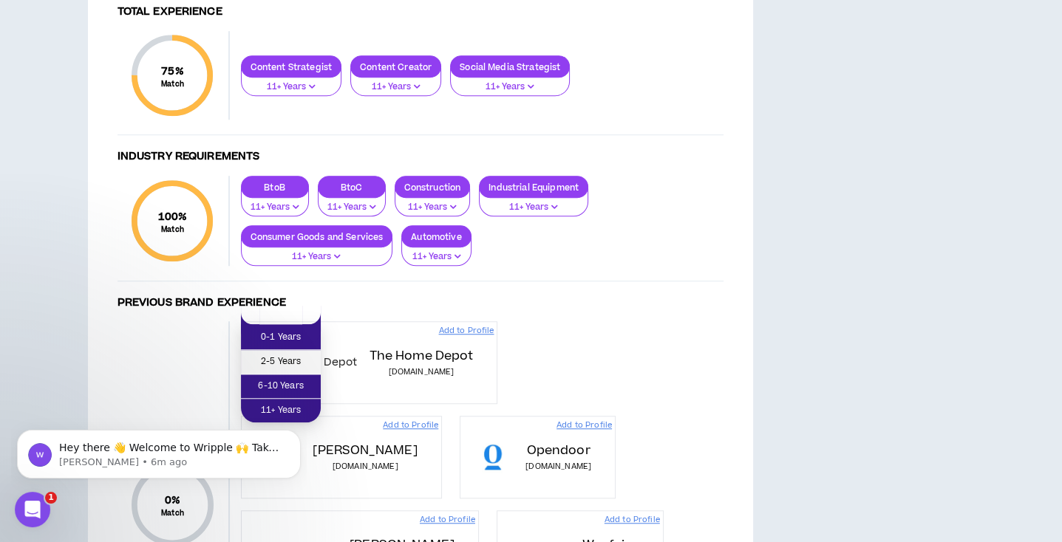
click at [288, 357] on span "2-5 Years" at bounding box center [281, 362] width 62 height 16
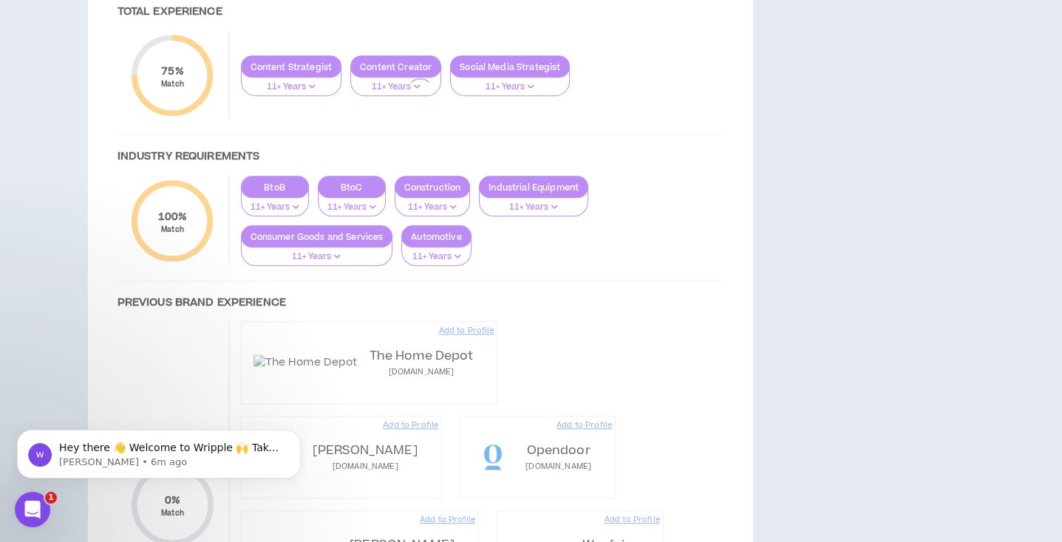
click at [517, 307] on div at bounding box center [421, 91] width 636 height 1253
click at [510, 309] on div at bounding box center [421, 91] width 636 height 1253
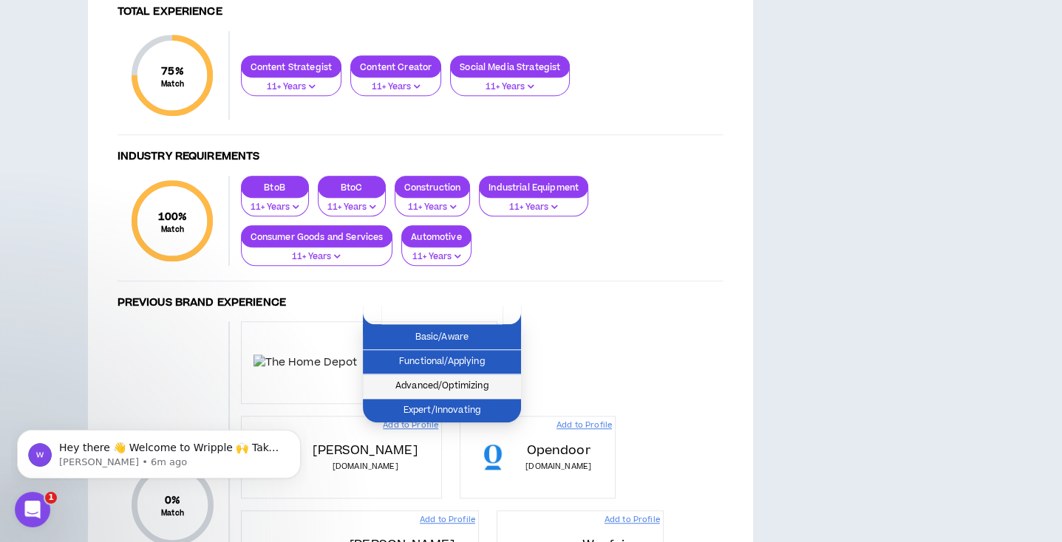
click at [488, 383] on span "Advanced/Optimizing" at bounding box center [442, 386] width 140 height 16
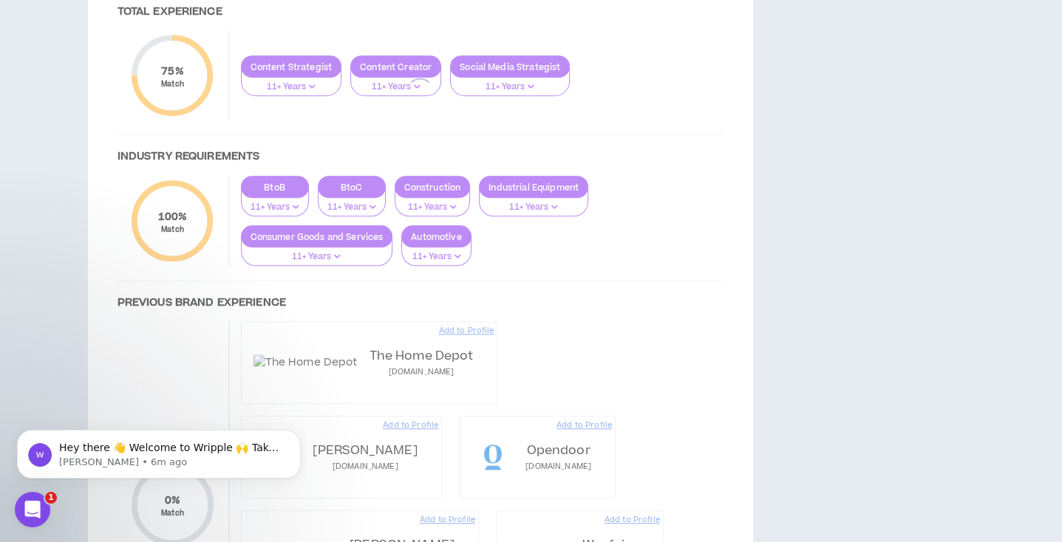
drag, startPoint x: 488, startPoint y: 383, endPoint x: 370, endPoint y: 336, distance: 127.4
click at [370, 336] on div at bounding box center [421, 91] width 636 height 1253
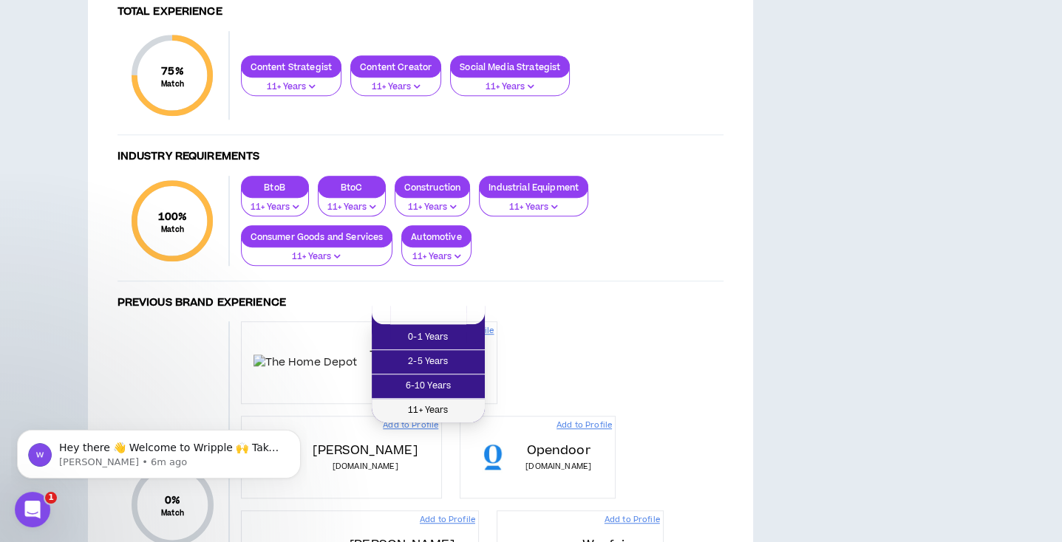
click at [447, 404] on span "11+ Years" at bounding box center [428, 411] width 95 height 16
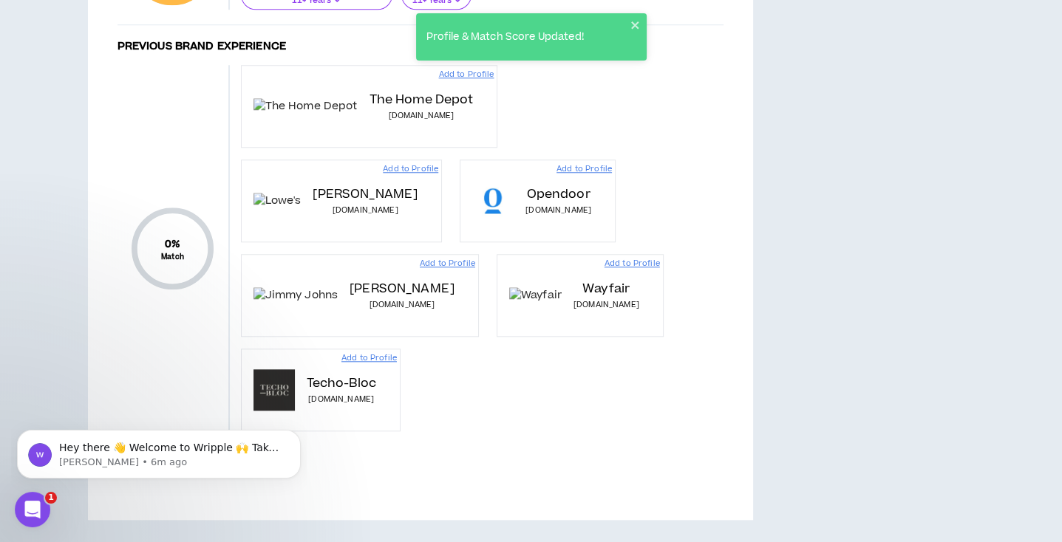
scroll to position [1561, 0]
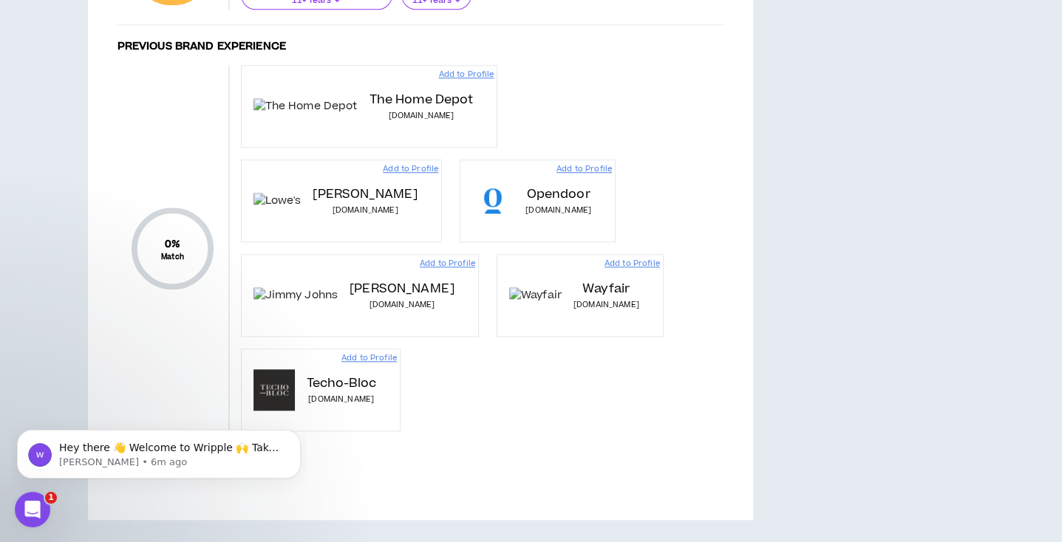
click at [438, 81] on p "Add to Profile" at bounding box center [465, 75] width 55 height 12
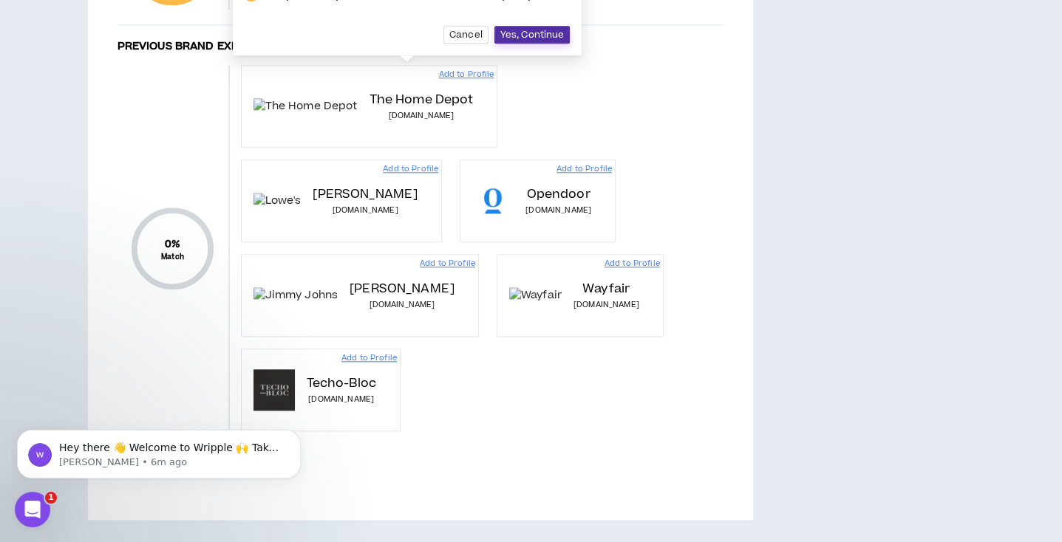
click at [540, 41] on span "Yes, Continue" at bounding box center [532, 35] width 64 height 12
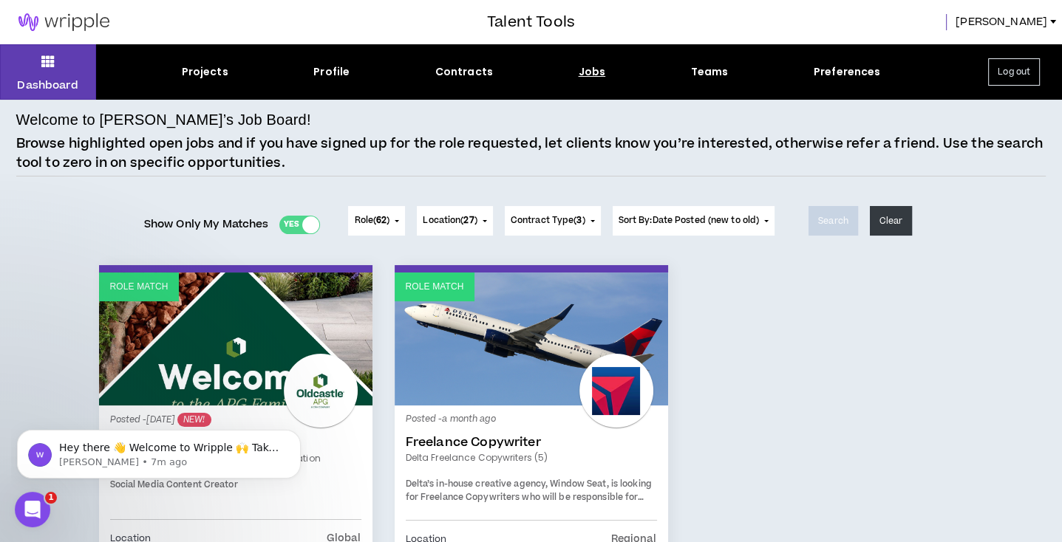
click at [523, 409] on div "Posted - a month ago Freelance Copywriter Delta Freelance Copywriters (5) Delta…" at bounding box center [531, 537] width 273 height 263
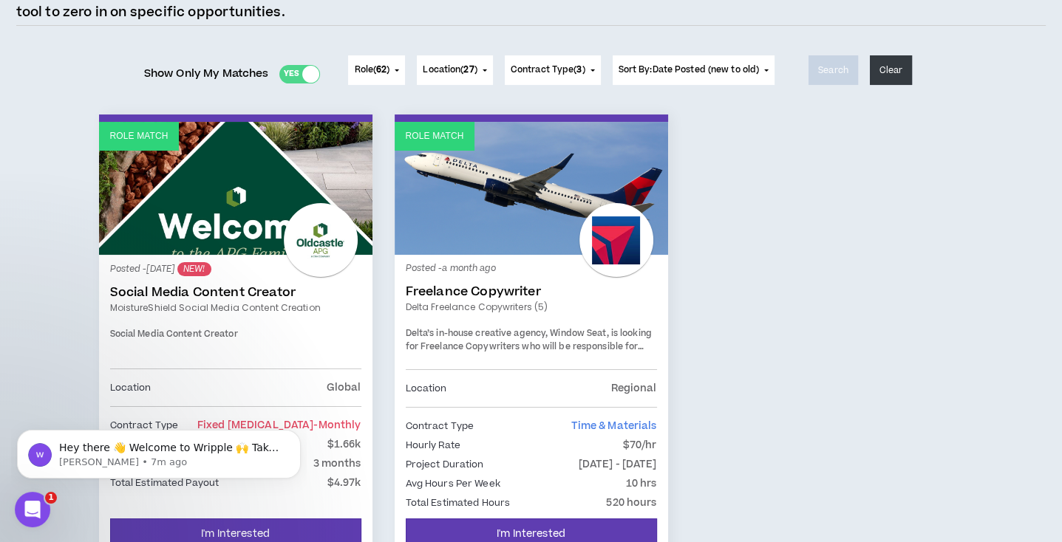
scroll to position [157, 0]
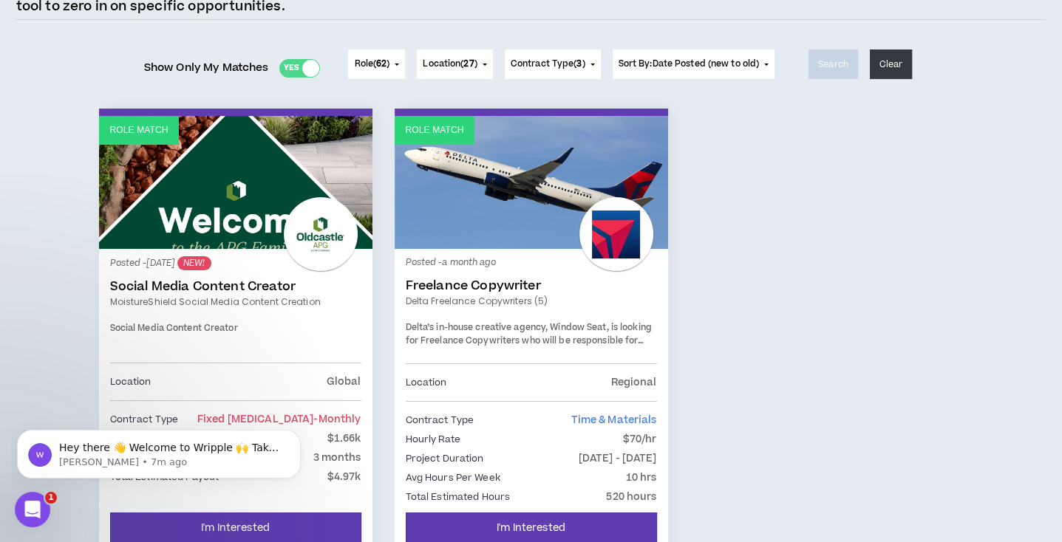
click at [517, 288] on link "Freelance Copywriter" at bounding box center [531, 286] width 251 height 15
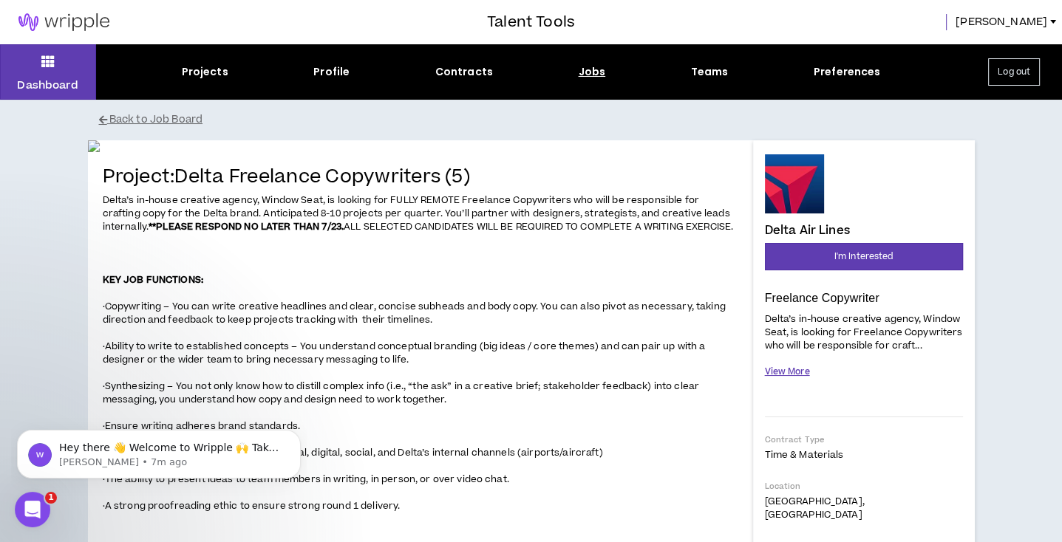
click at [805, 373] on button "View More" at bounding box center [787, 372] width 45 height 26
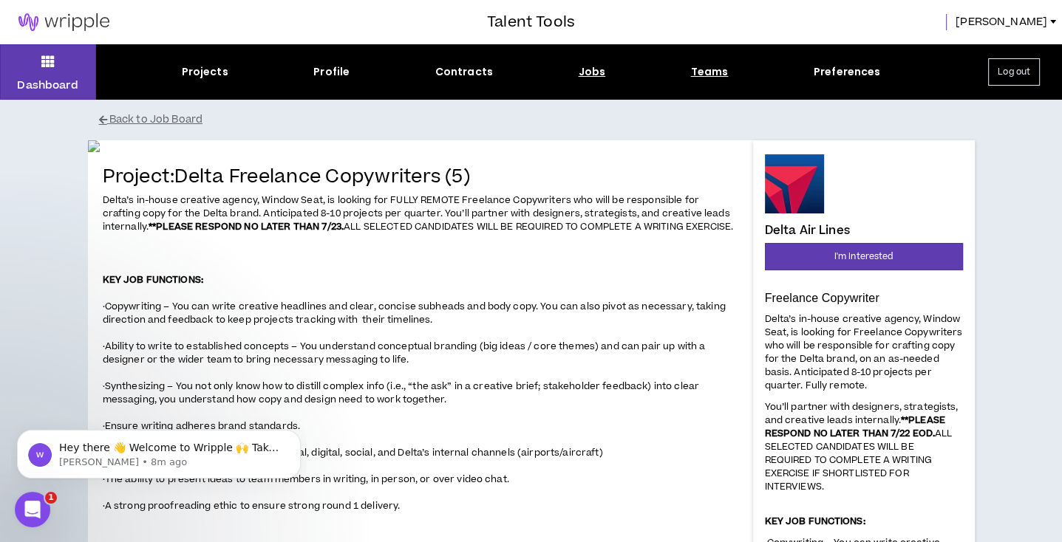
click at [711, 76] on div "Teams" at bounding box center [710, 72] width 38 height 16
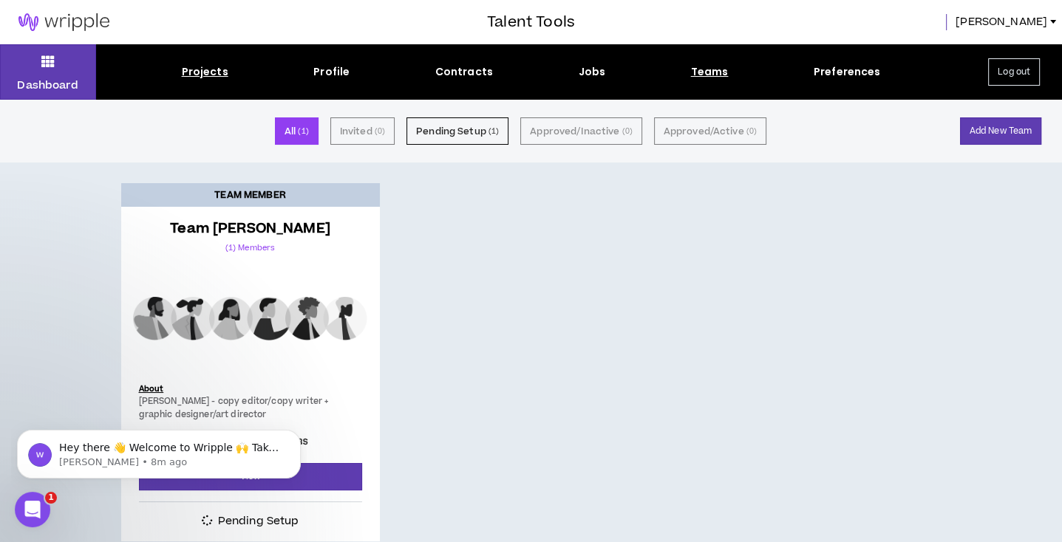
click at [206, 75] on div "Projects" at bounding box center [205, 72] width 47 height 16
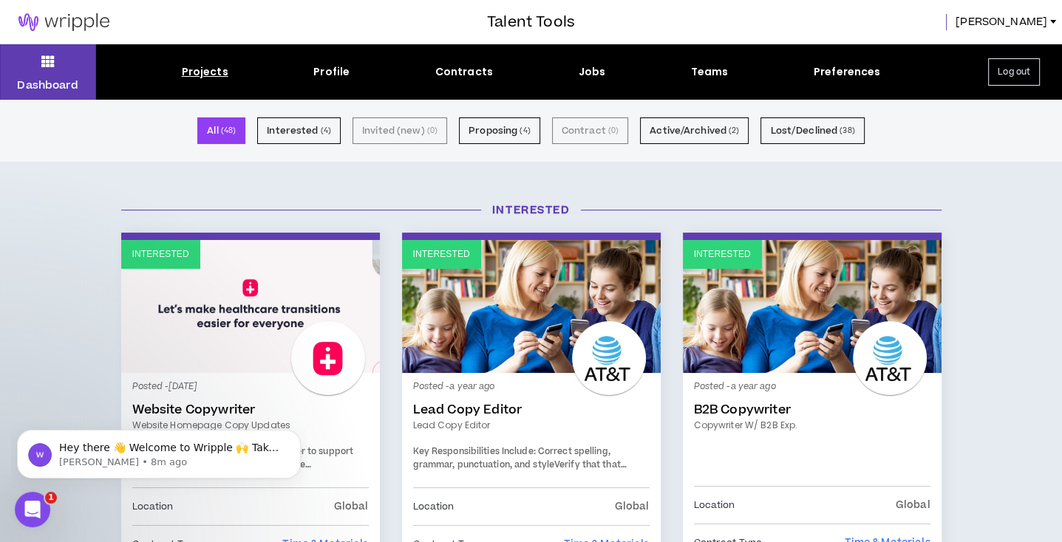
click at [1019, 77] on button "Log out" at bounding box center [1014, 71] width 52 height 27
